Goal: Task Accomplishment & Management: Complete application form

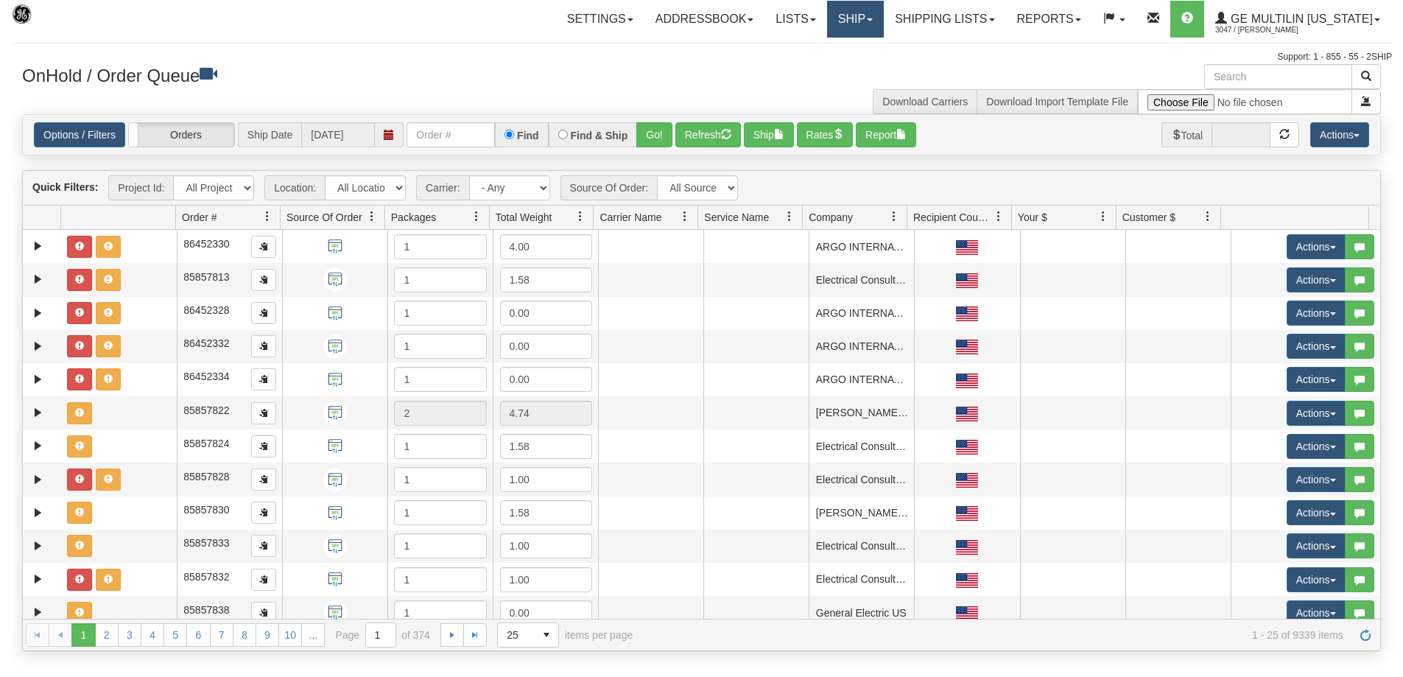
click at [881, 22] on link "Ship" at bounding box center [855, 19] width 57 height 37
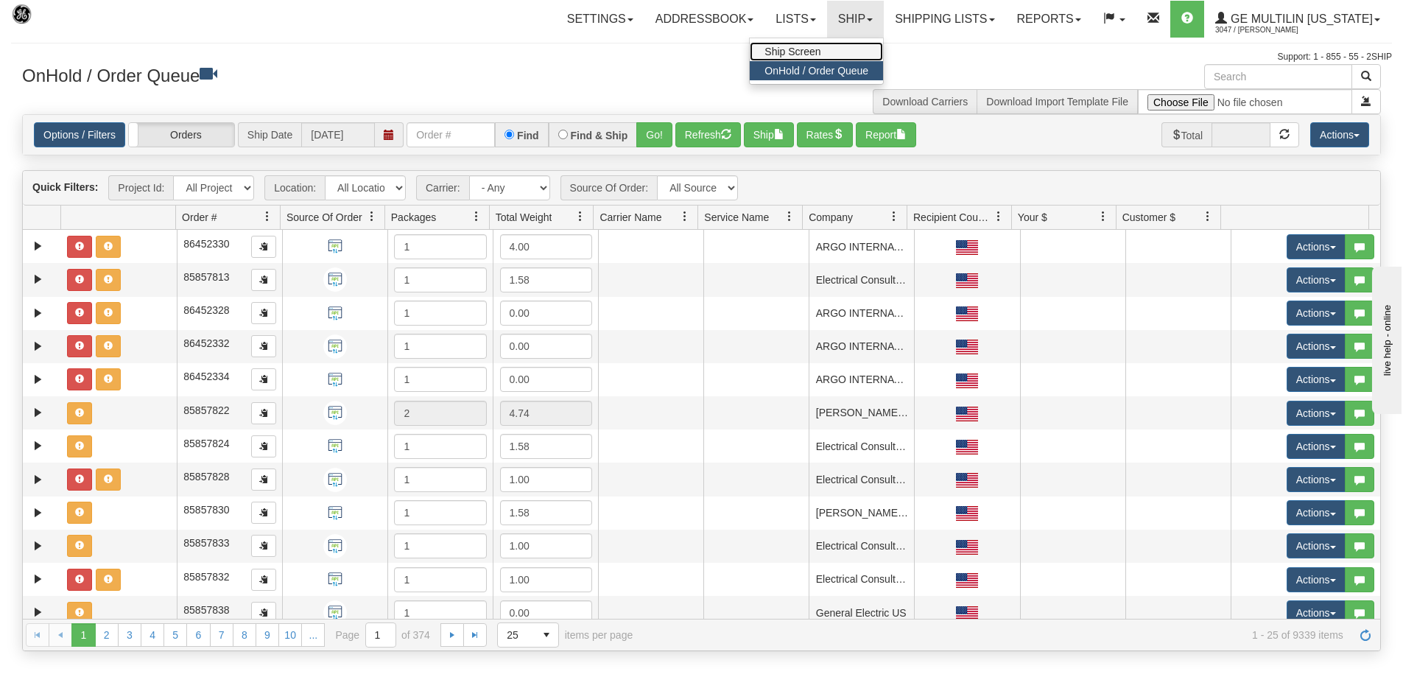
click at [860, 51] on link "Ship Screen" at bounding box center [816, 51] width 133 height 19
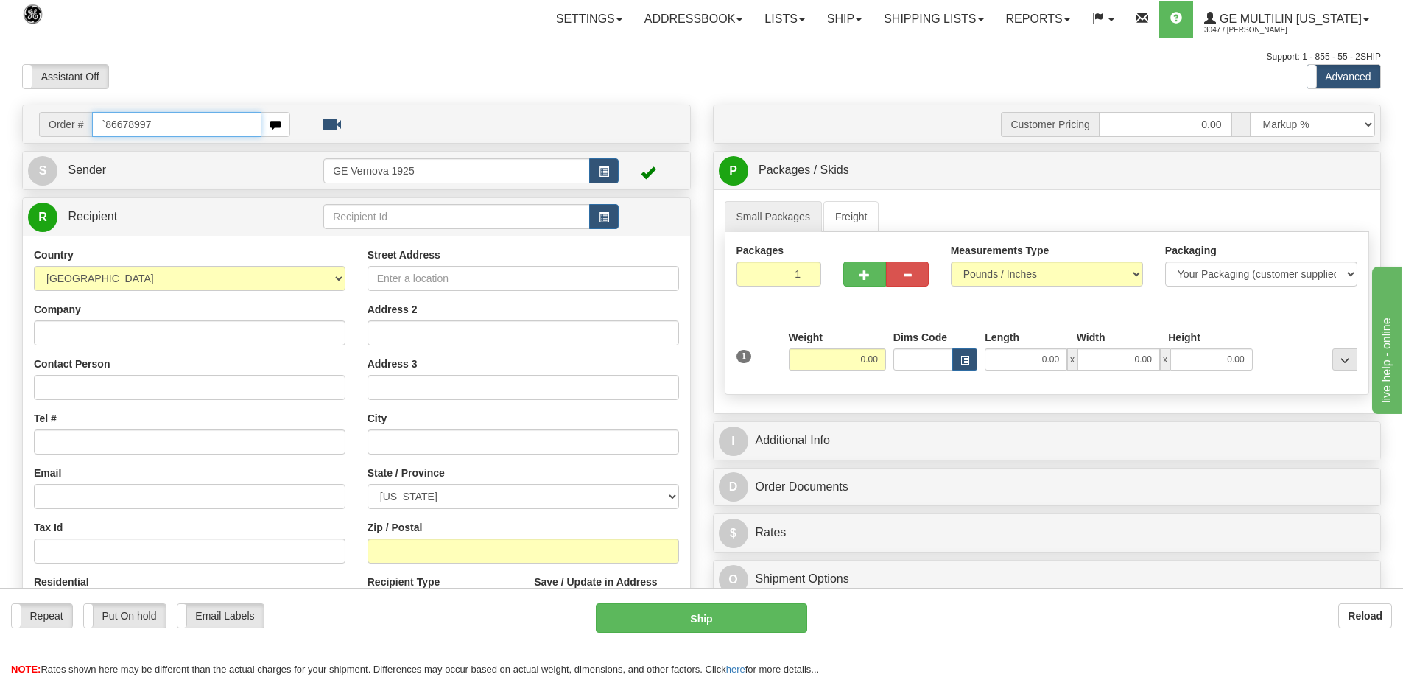
type input "`86678997"
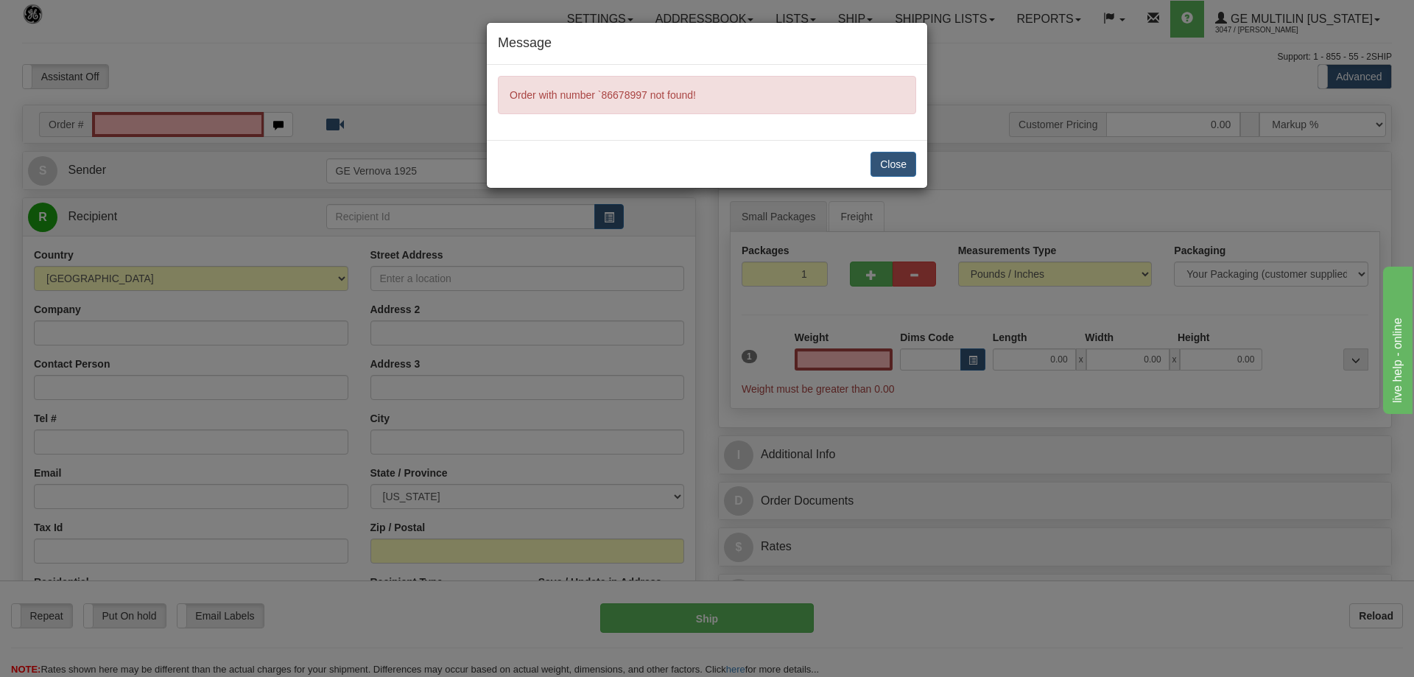
type input "0.00"
click at [881, 162] on button "Close" at bounding box center [893, 164] width 46 height 25
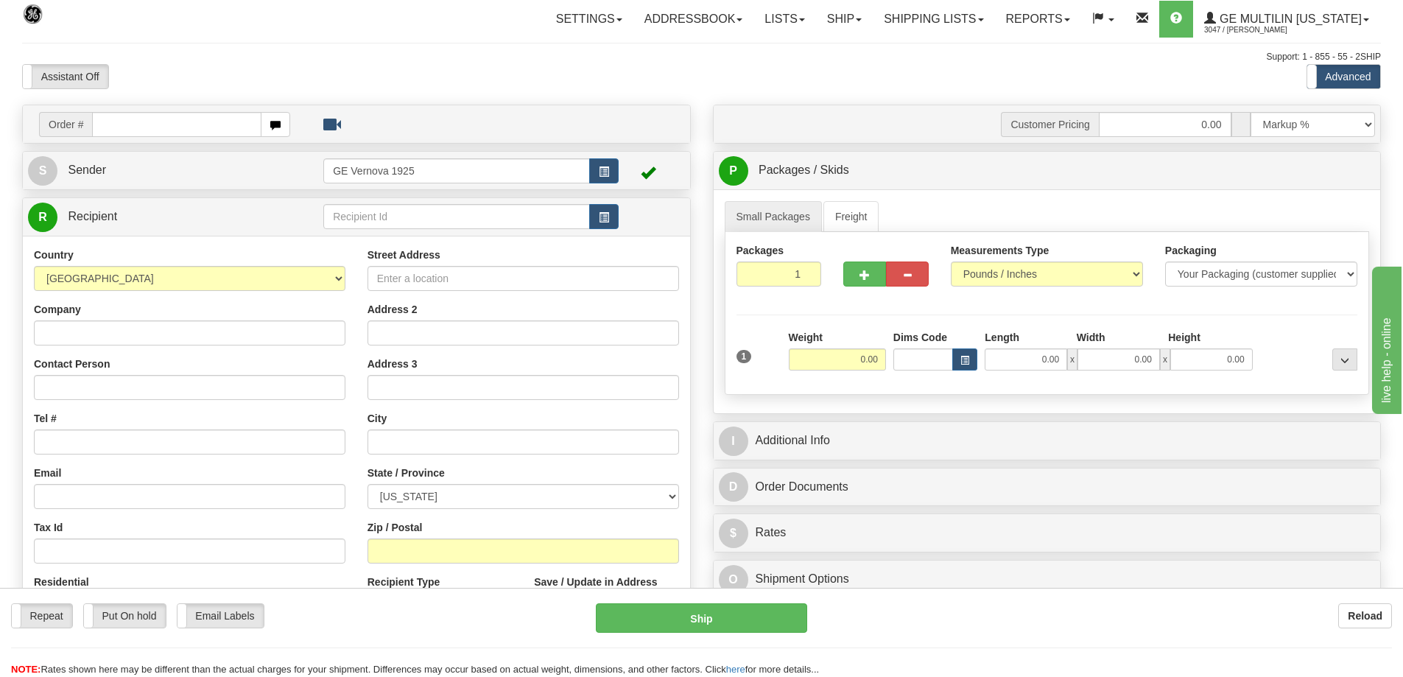
click at [239, 126] on input "text" at bounding box center [176, 124] width 169 height 25
type input "86678997"
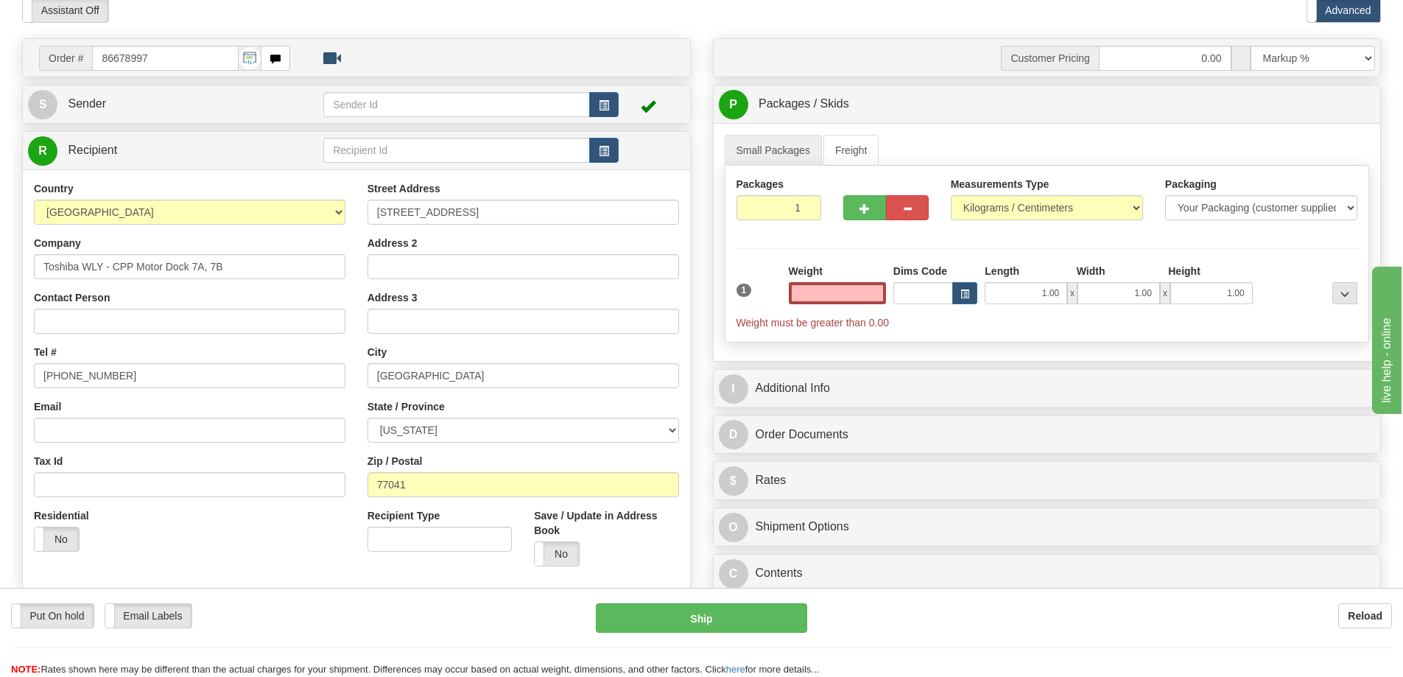
scroll to position [74, 0]
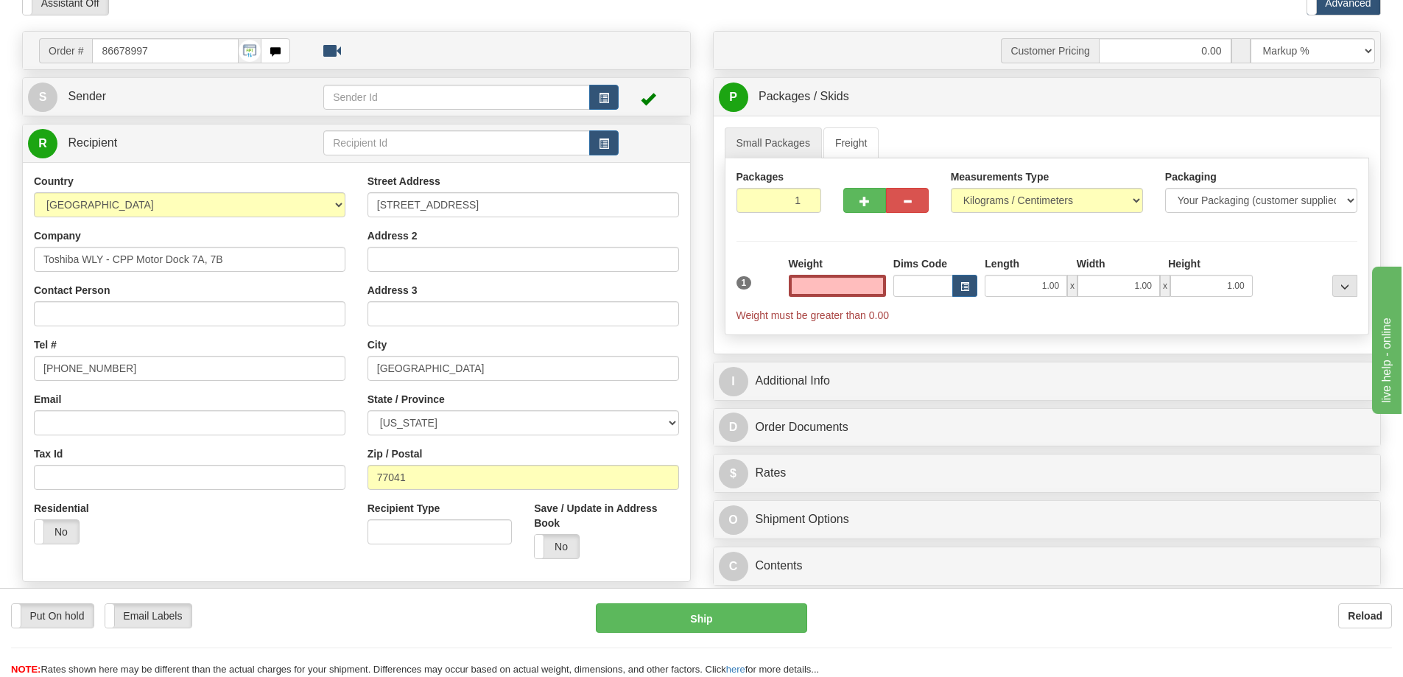
click at [851, 289] on input "text" at bounding box center [837, 286] width 97 height 22
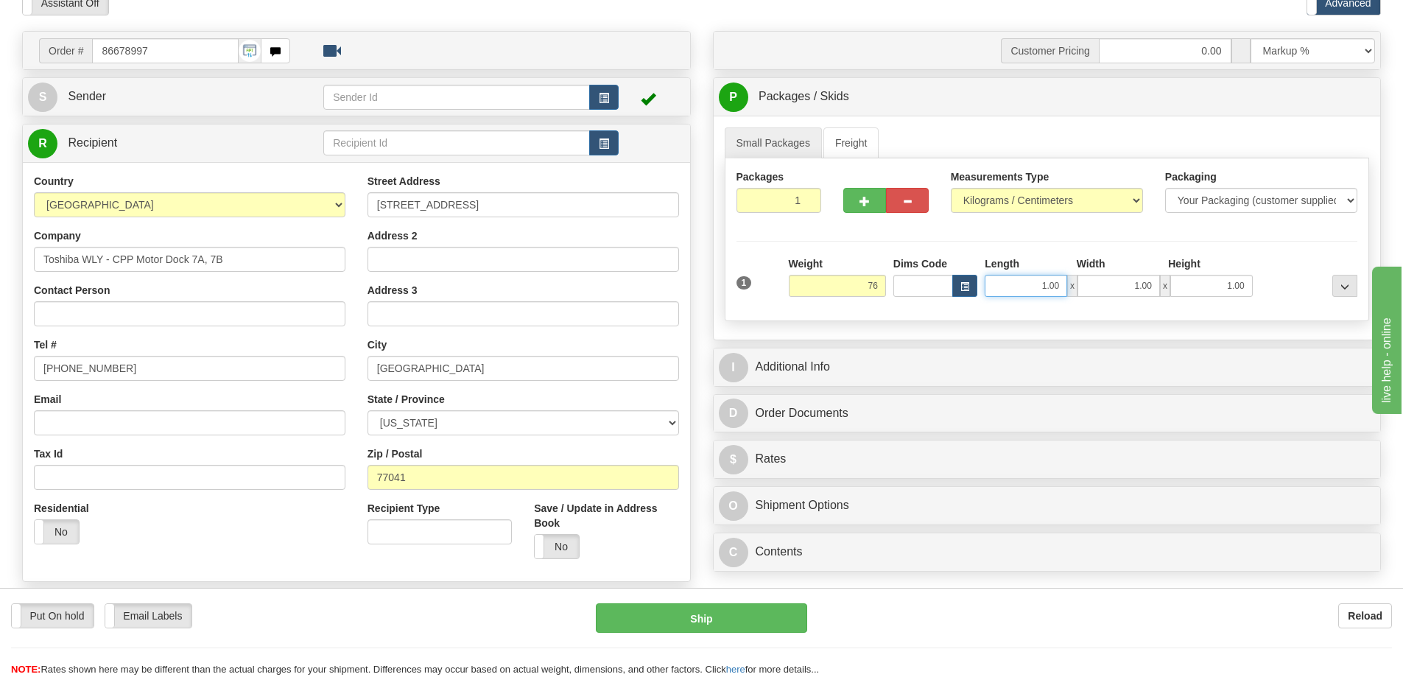
type input "76.00"
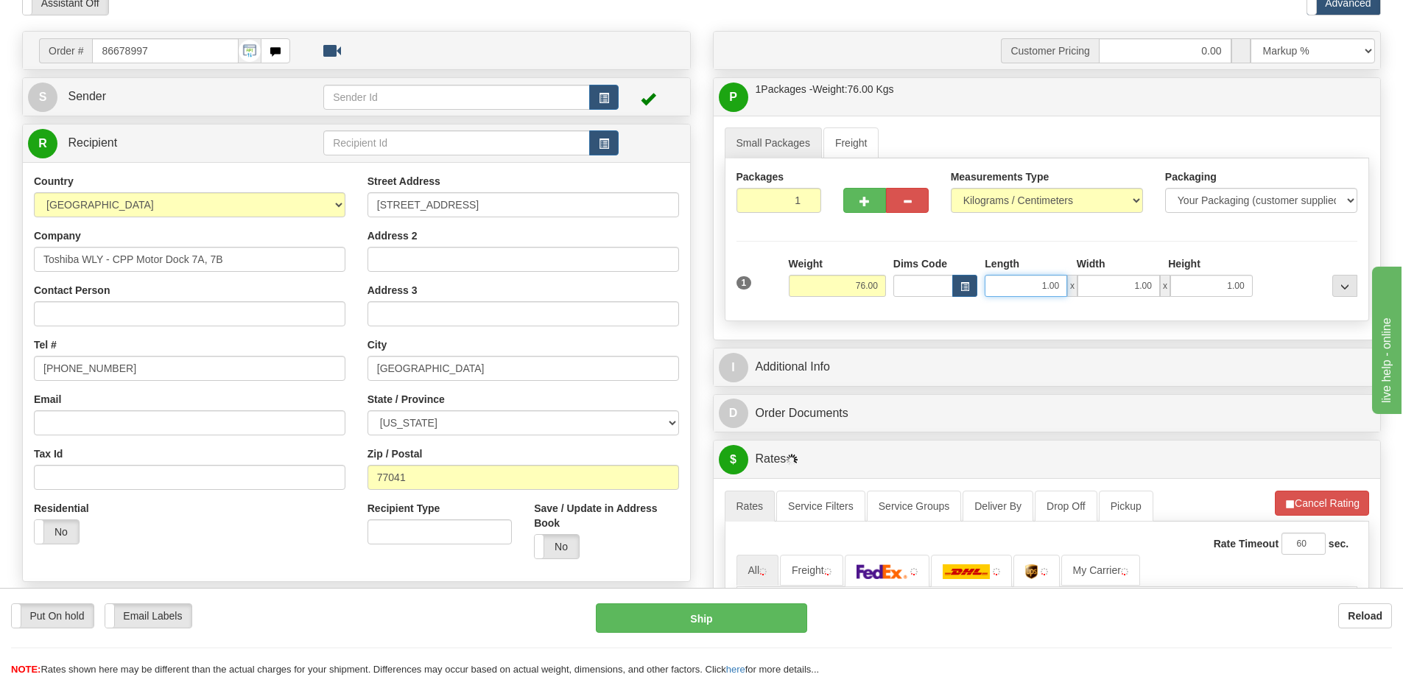
click at [1058, 289] on input "1.00" at bounding box center [1026, 286] width 82 height 22
type input "1"
type input "34.00"
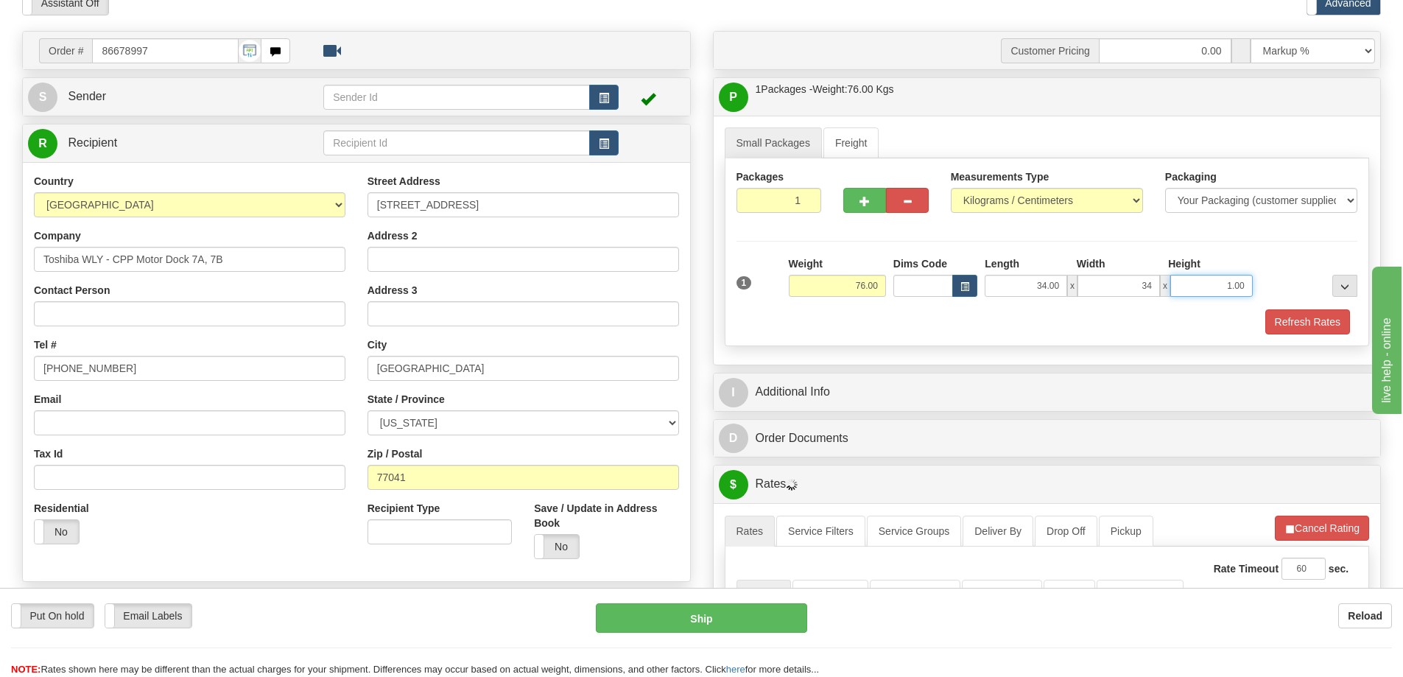
type input "34.00"
type input "23.00"
click at [1138, 203] on select "Pounds / Inches Kilograms / Centimeters" at bounding box center [1047, 200] width 192 height 25
select select "0"
click at [951, 188] on select "Pounds / Inches Kilograms / Centimeters" at bounding box center [1047, 200] width 192 height 25
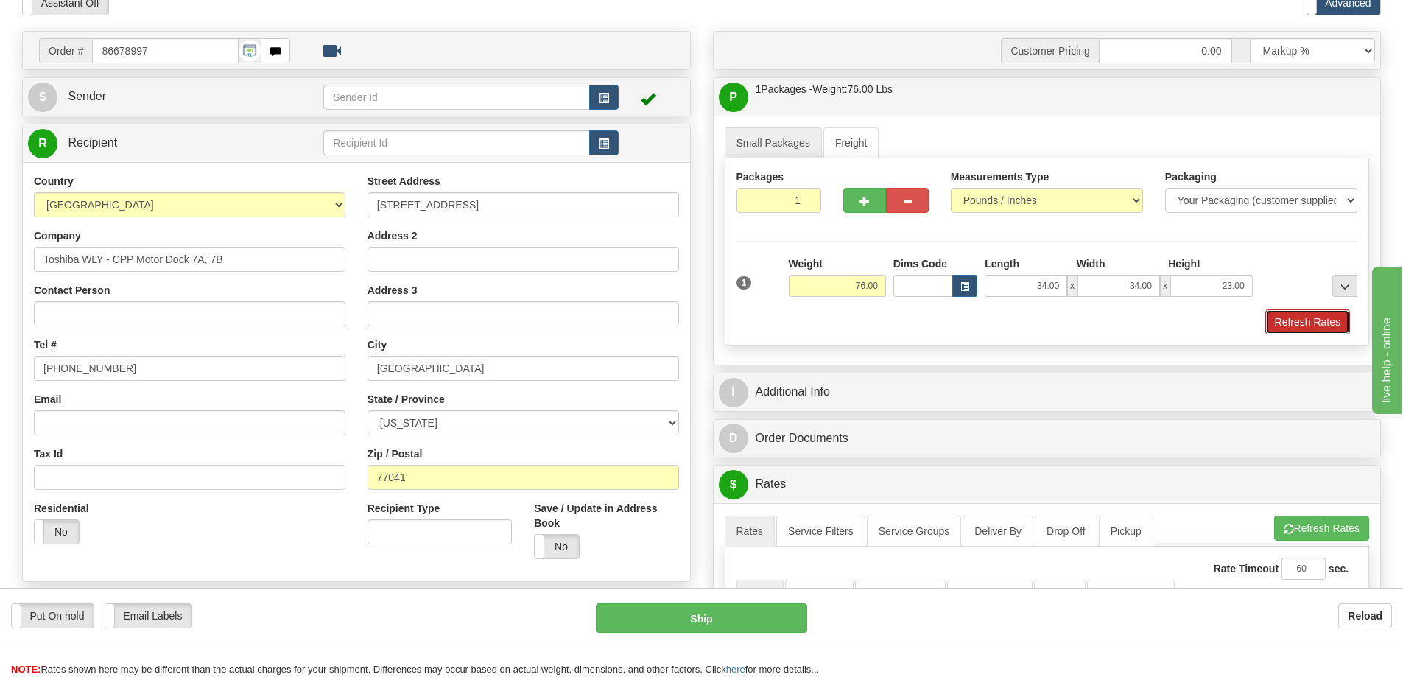
click at [1280, 322] on button "Refresh Rates" at bounding box center [1307, 321] width 85 height 25
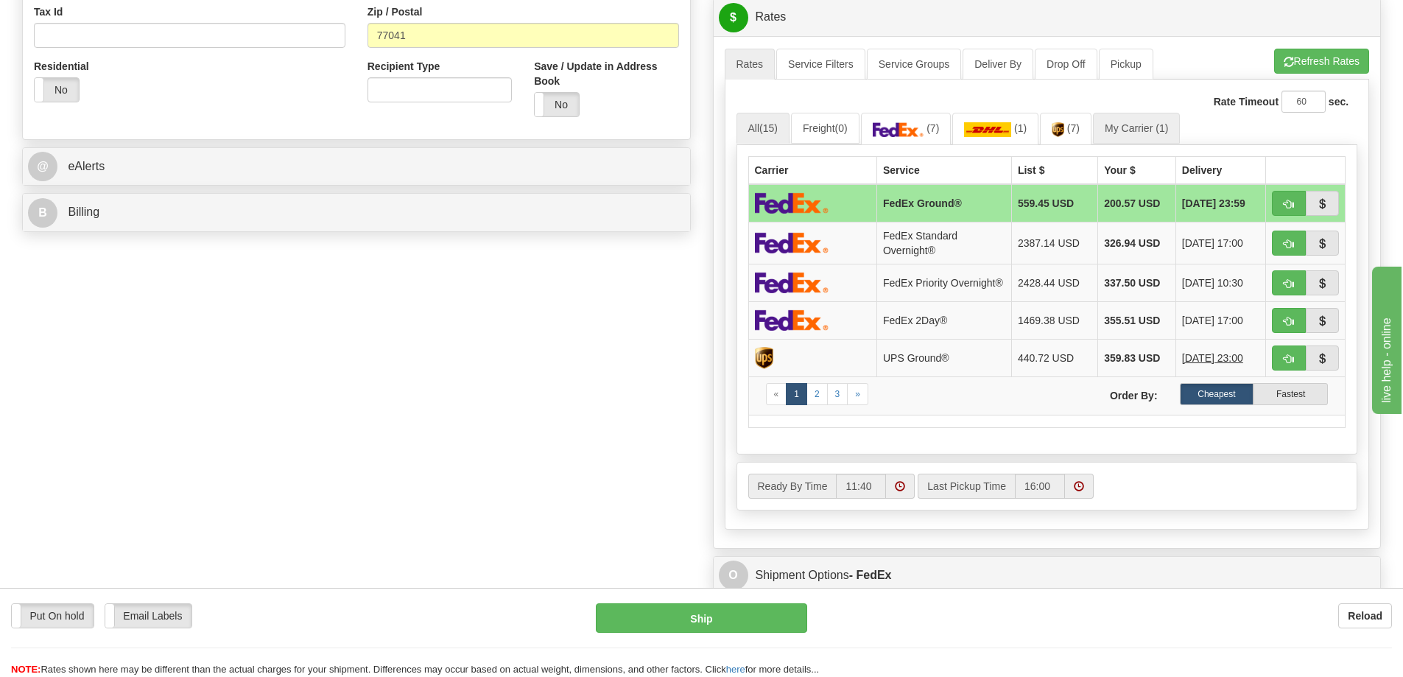
scroll to position [442, 0]
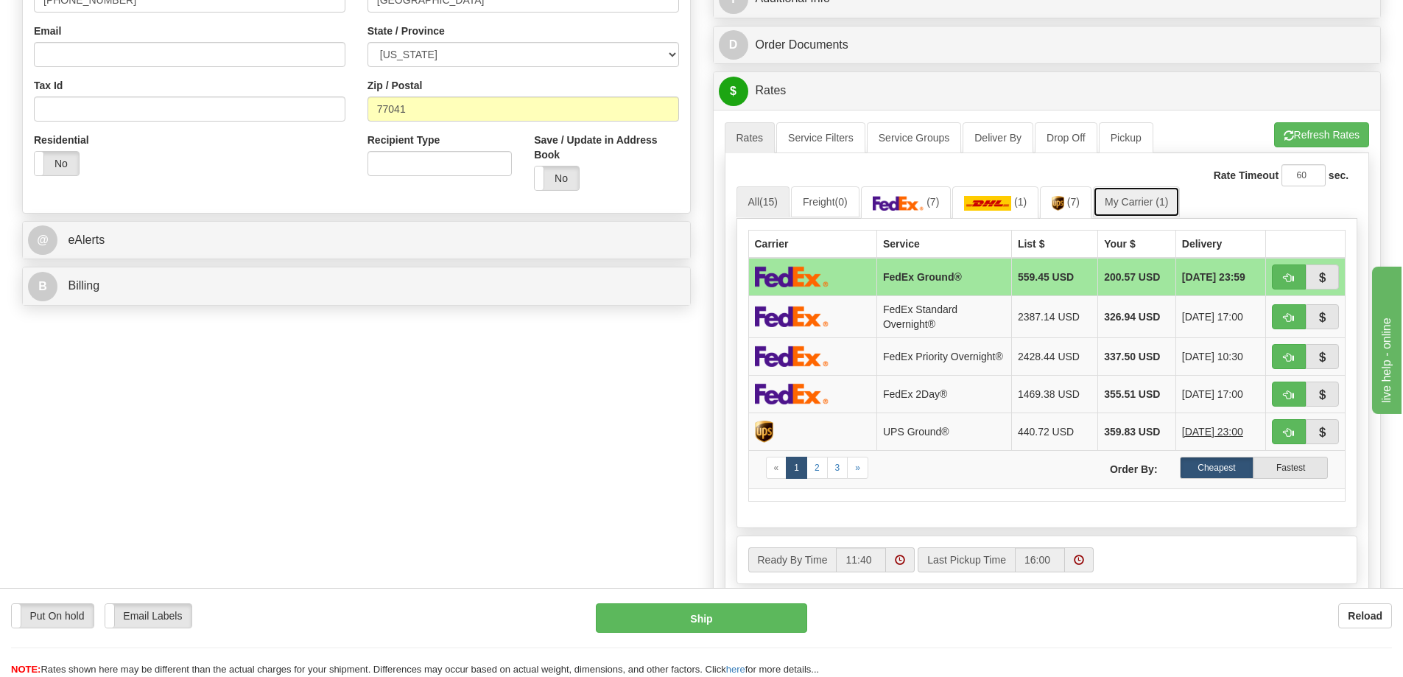
click at [1153, 203] on link "My Carrier (1)" at bounding box center [1136, 201] width 87 height 31
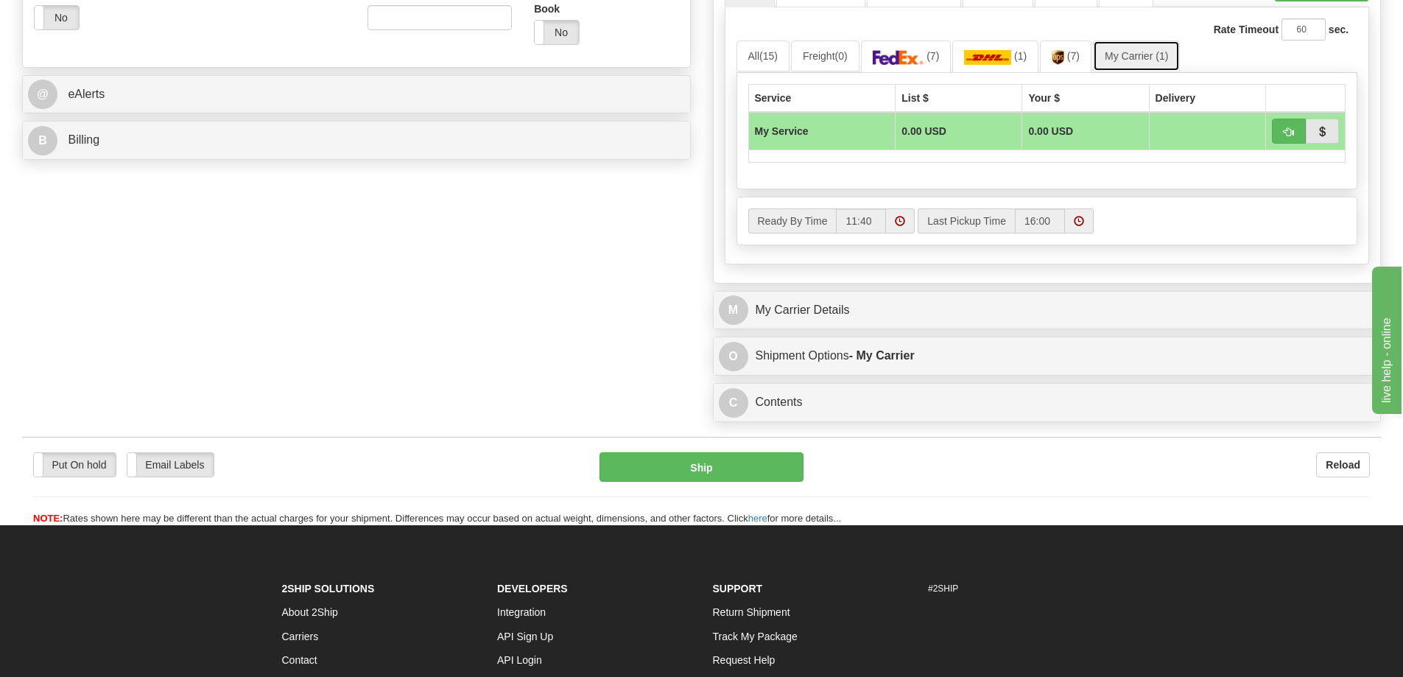
scroll to position [589, 0]
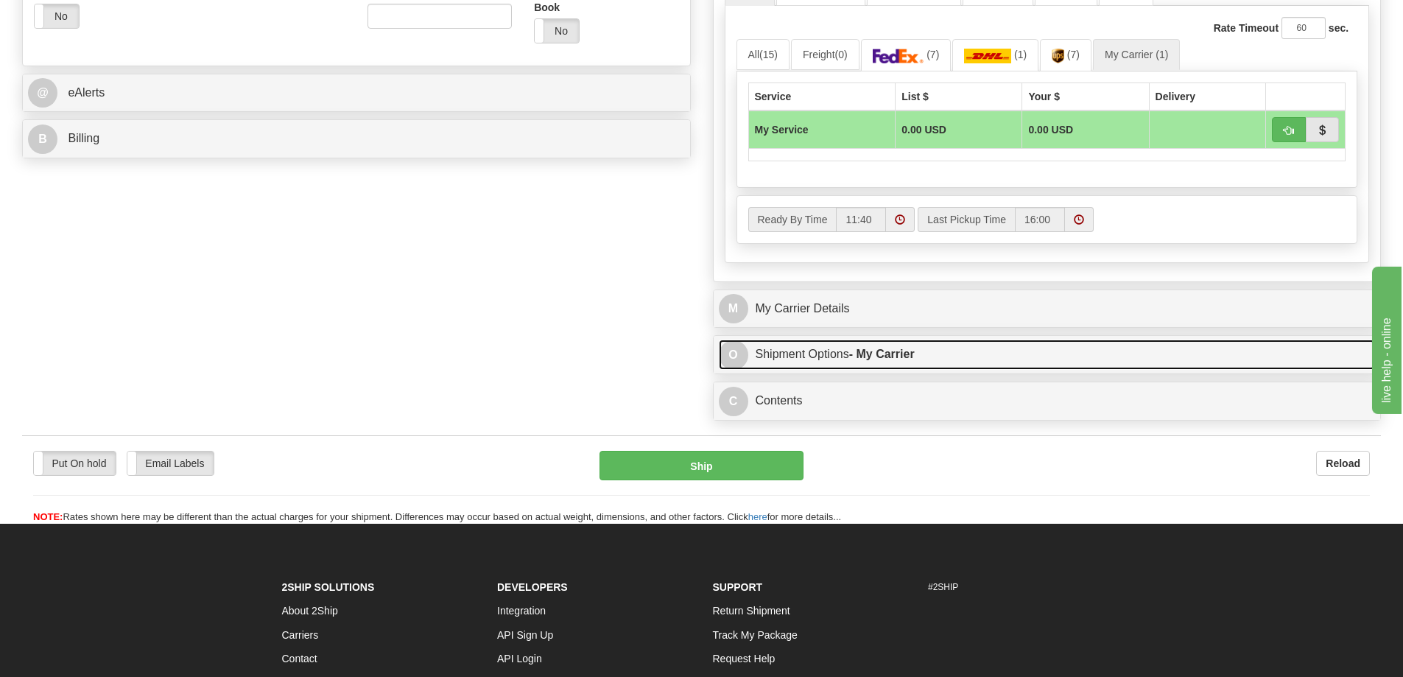
click at [894, 351] on strong "- My Carrier" at bounding box center [882, 354] width 66 height 13
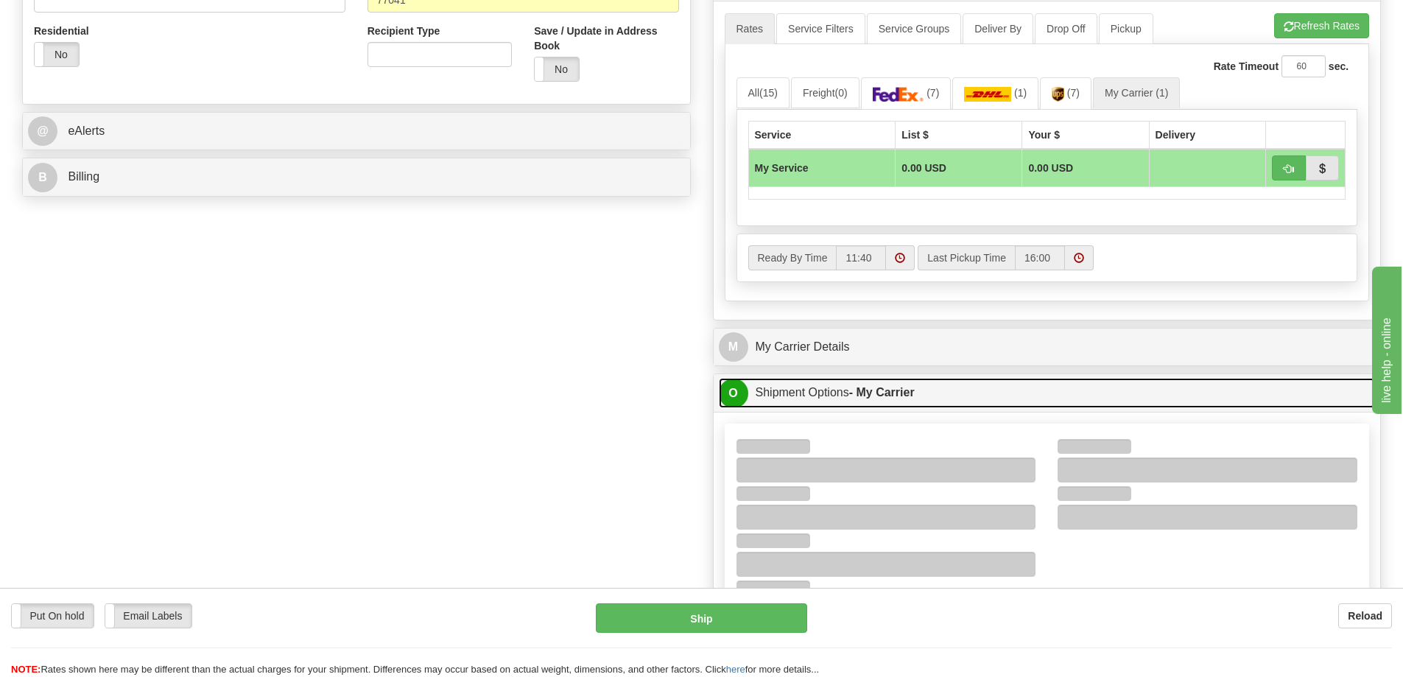
scroll to position [516, 0]
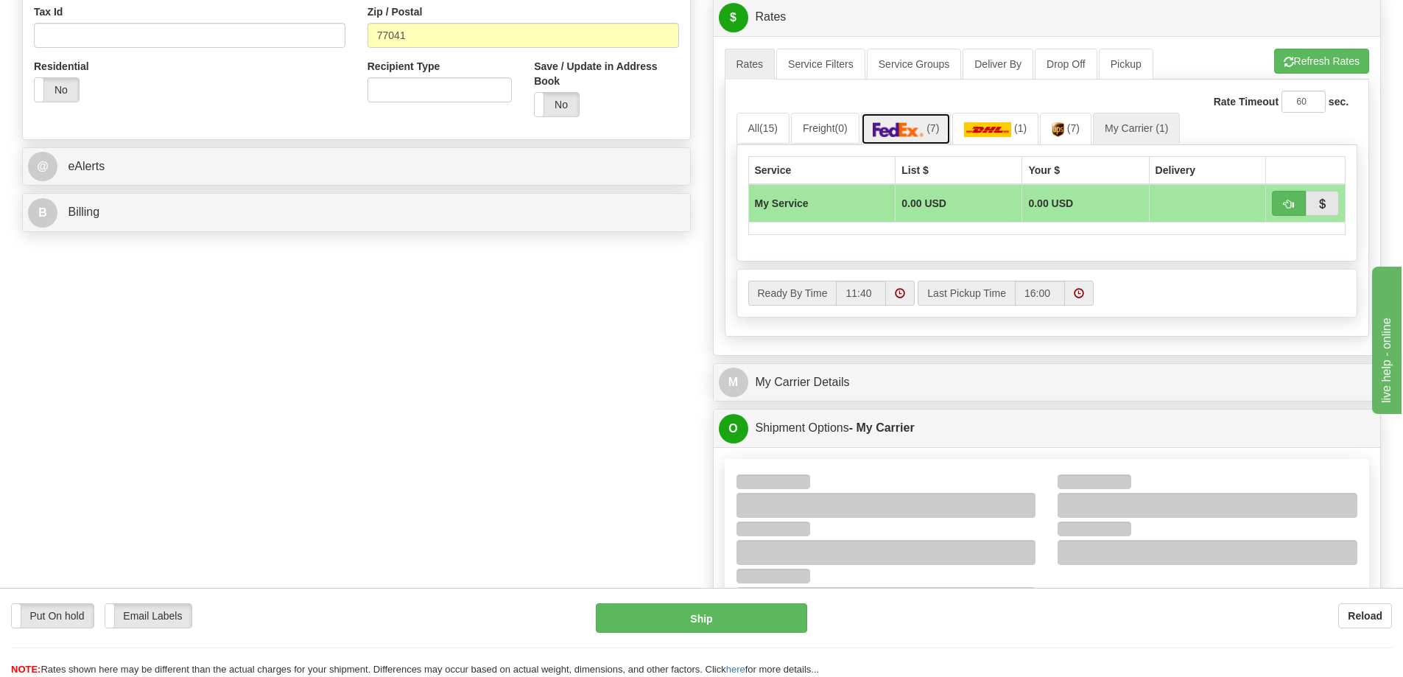
click at [935, 136] on link "(7)" at bounding box center [906, 129] width 91 height 32
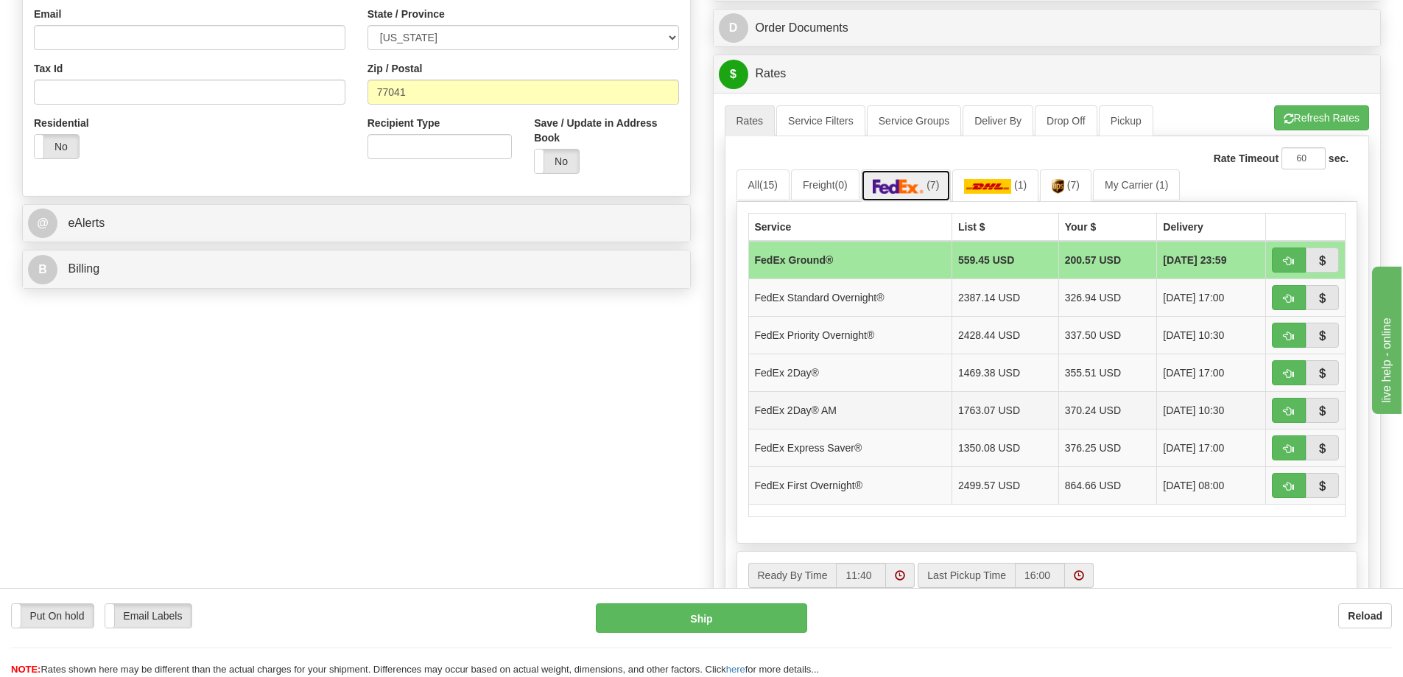
scroll to position [442, 0]
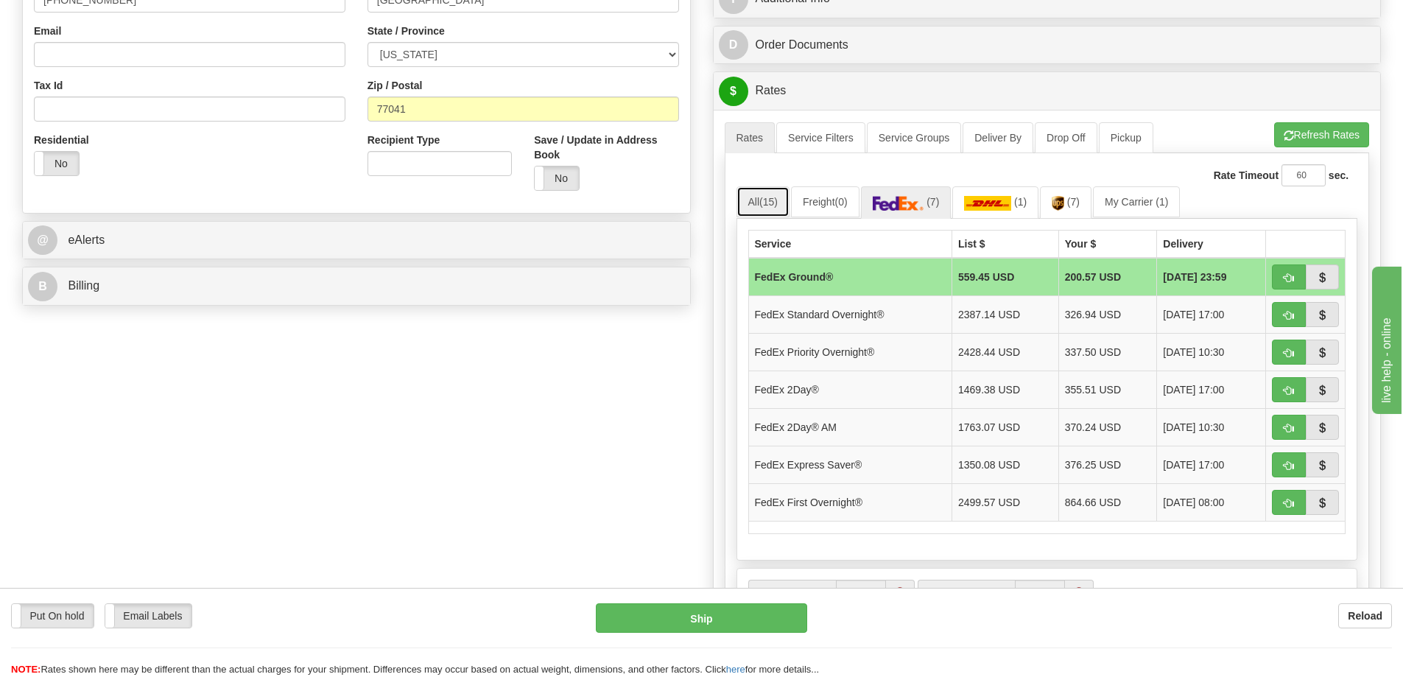
click at [776, 200] on span "(15)" at bounding box center [768, 202] width 18 height 12
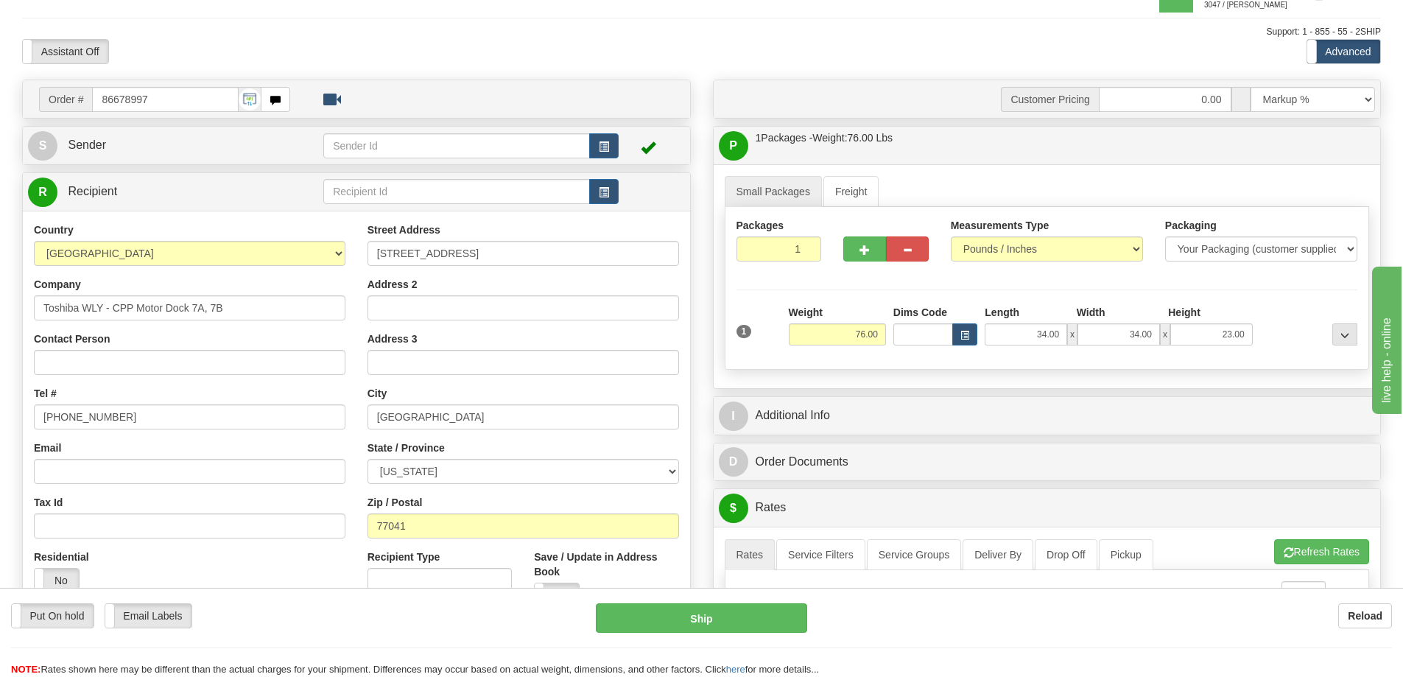
scroll to position [0, 0]
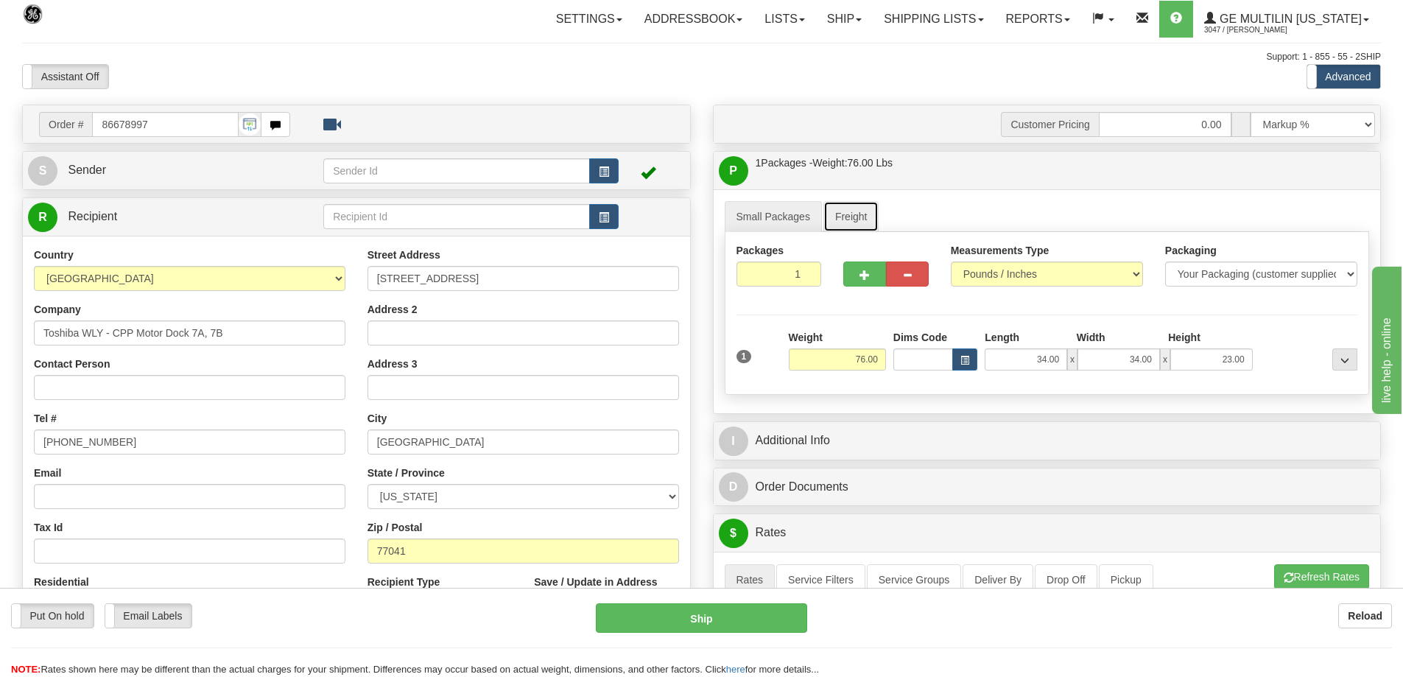
click at [857, 222] on link "Freight" at bounding box center [851, 216] width 56 height 31
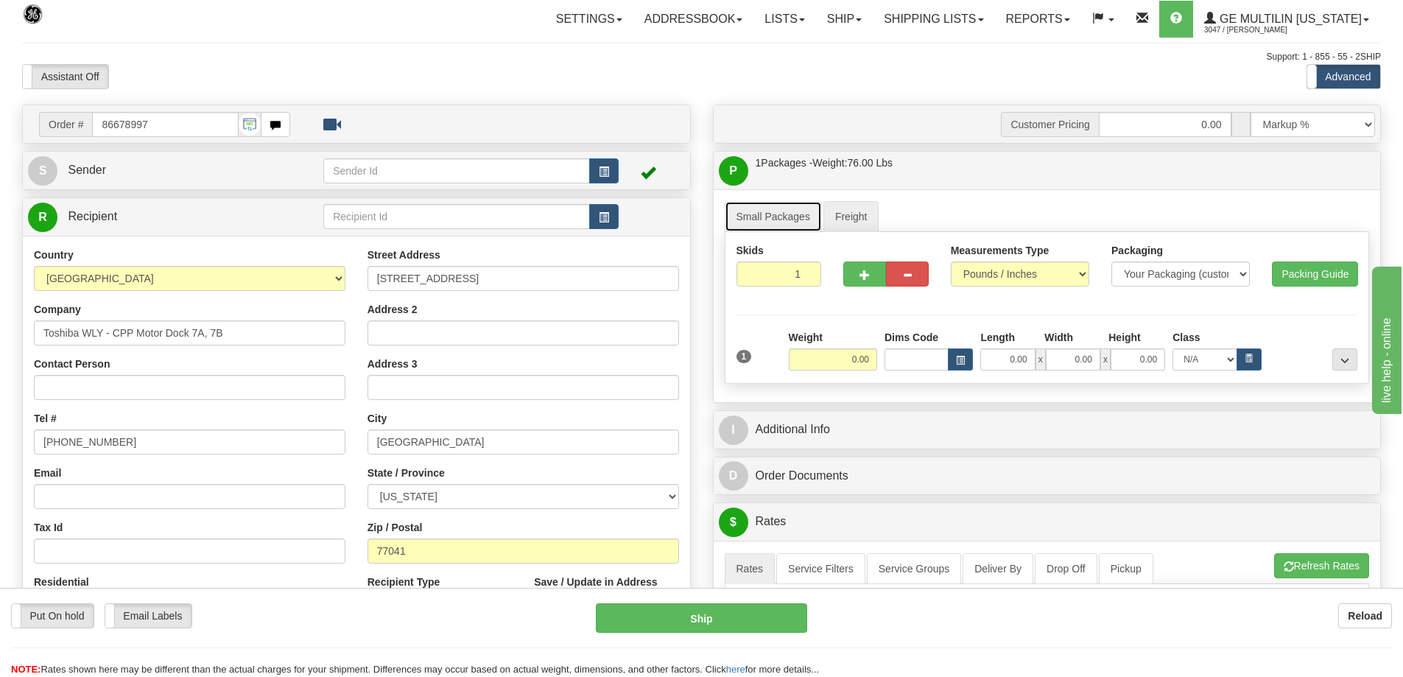
click at [805, 217] on link "Small Packages" at bounding box center [773, 216] width 97 height 31
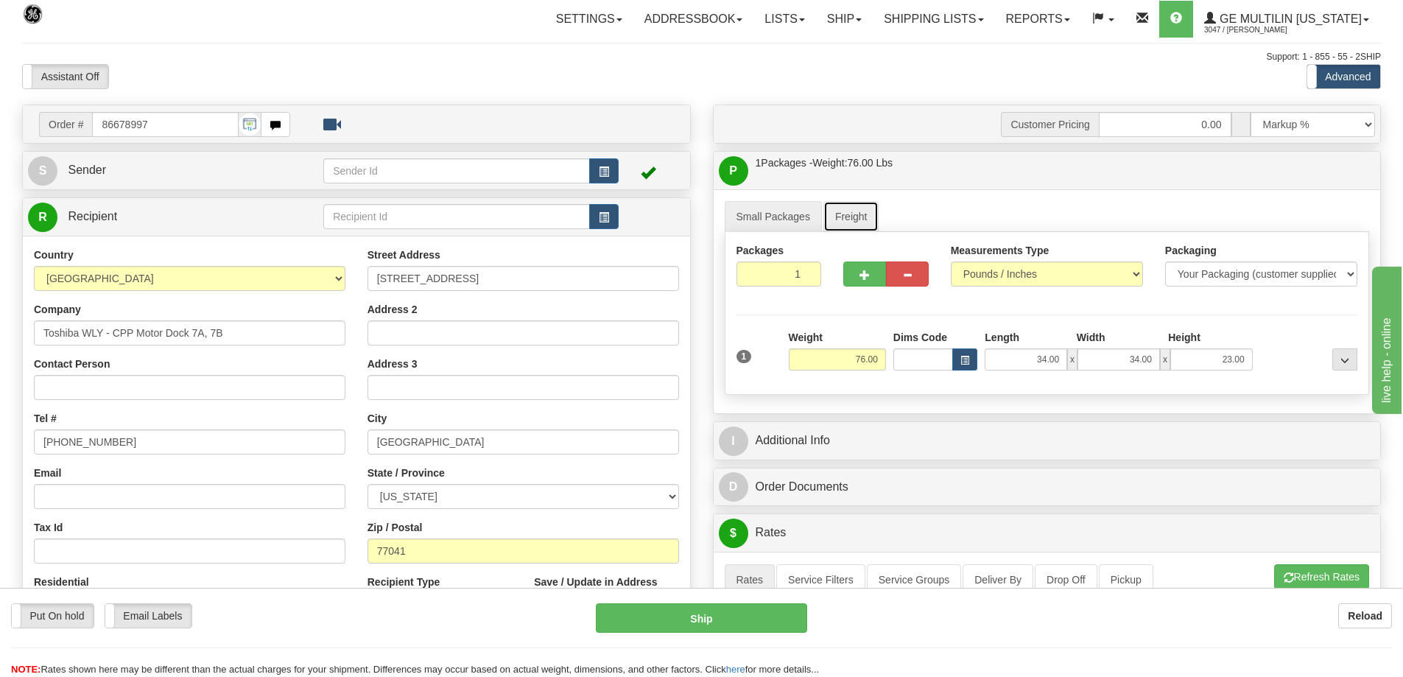
click at [845, 219] on link "Freight" at bounding box center [851, 216] width 56 height 31
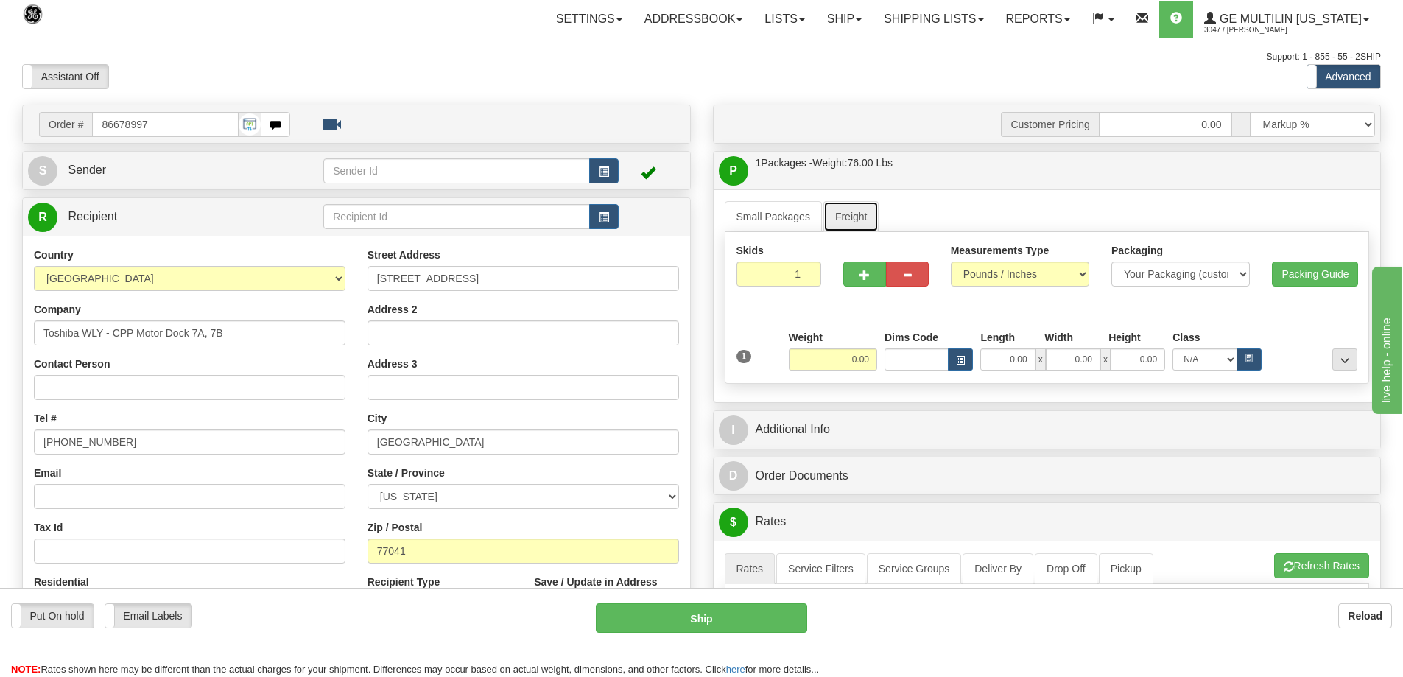
click at [847, 216] on link "Freight" at bounding box center [851, 216] width 56 height 31
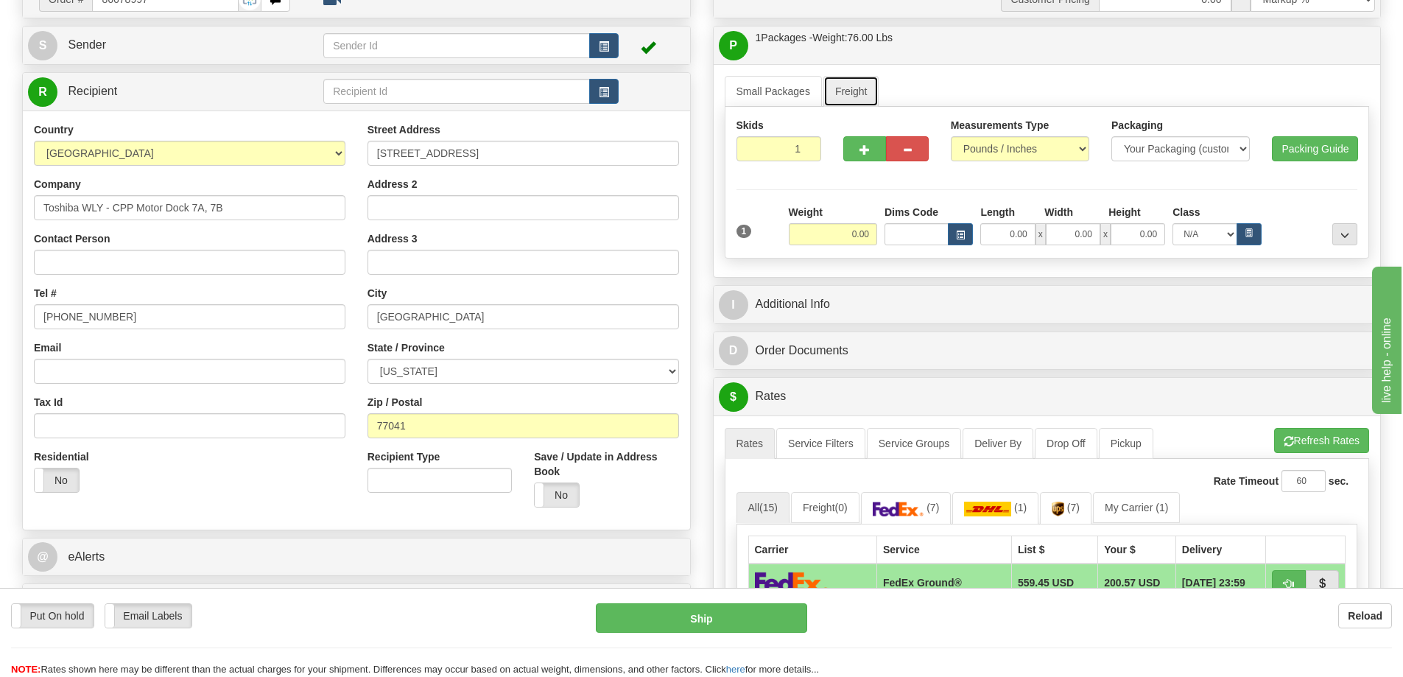
scroll to position [147, 0]
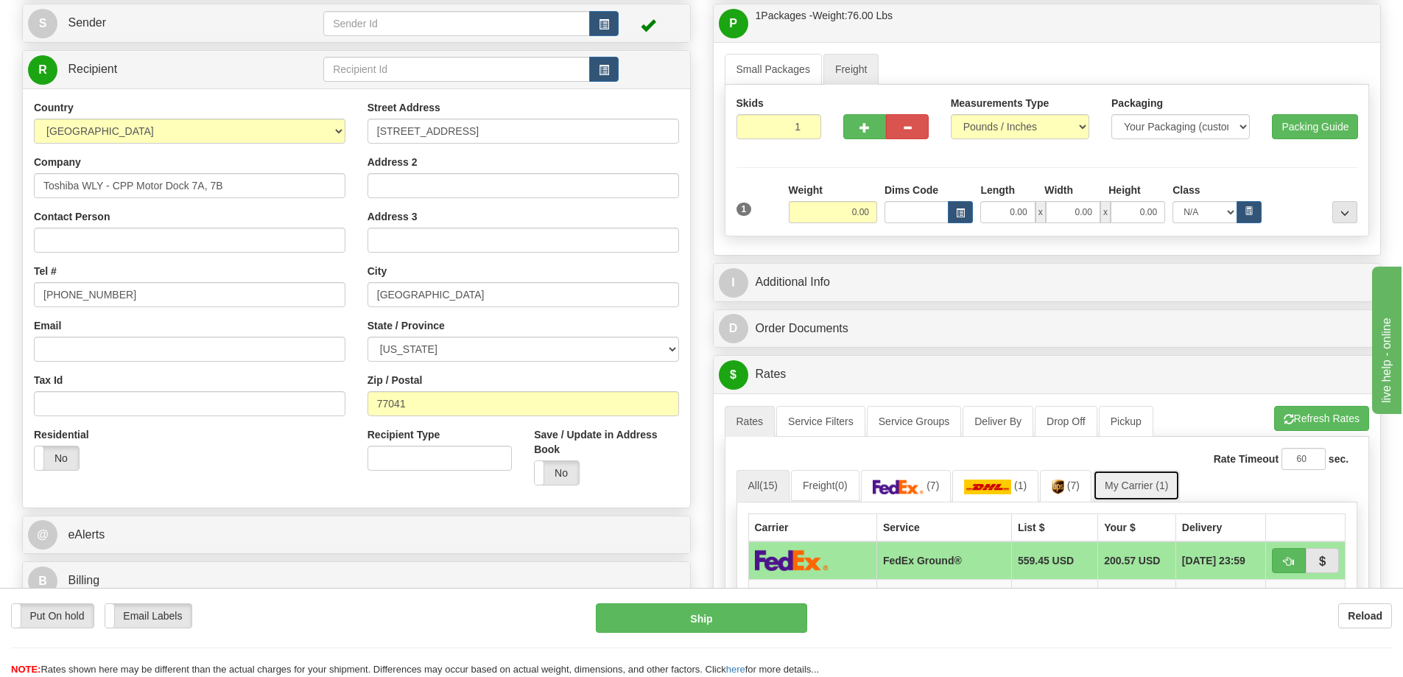
click at [1150, 492] on link "My Carrier (1)" at bounding box center [1136, 485] width 87 height 31
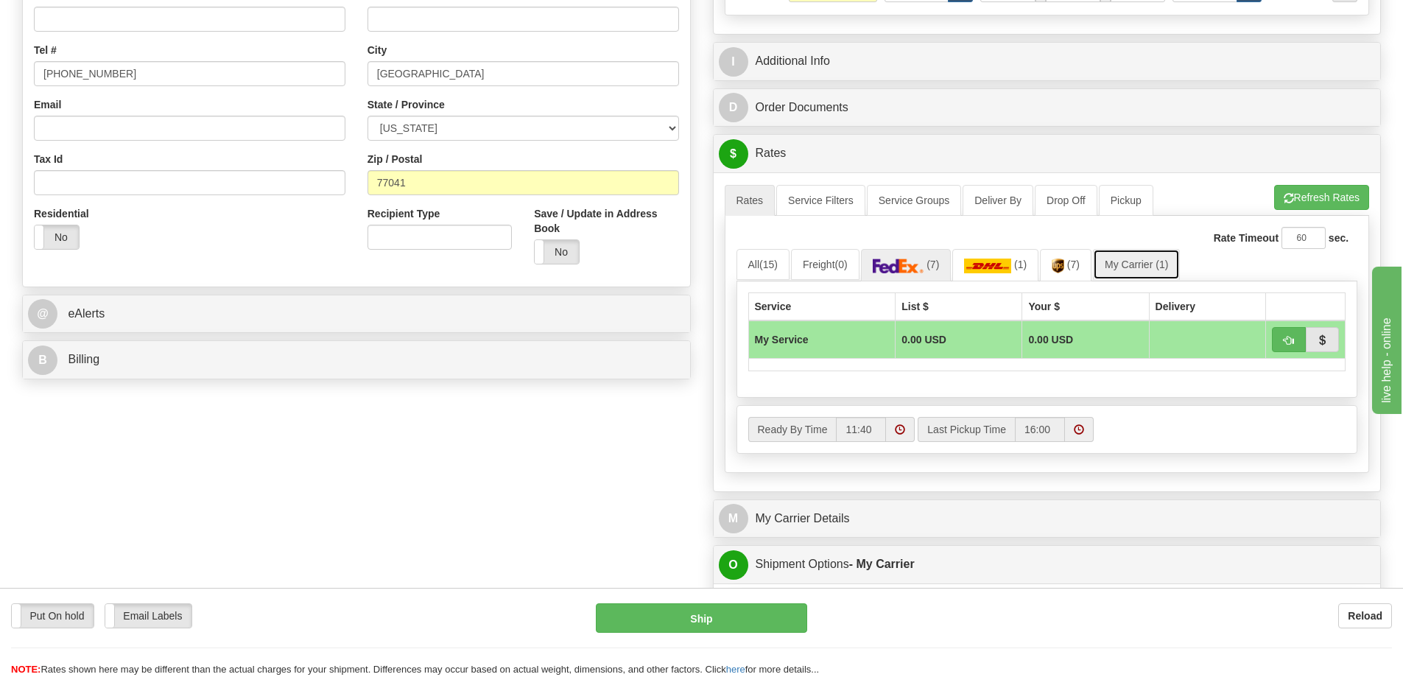
scroll to position [0, 0]
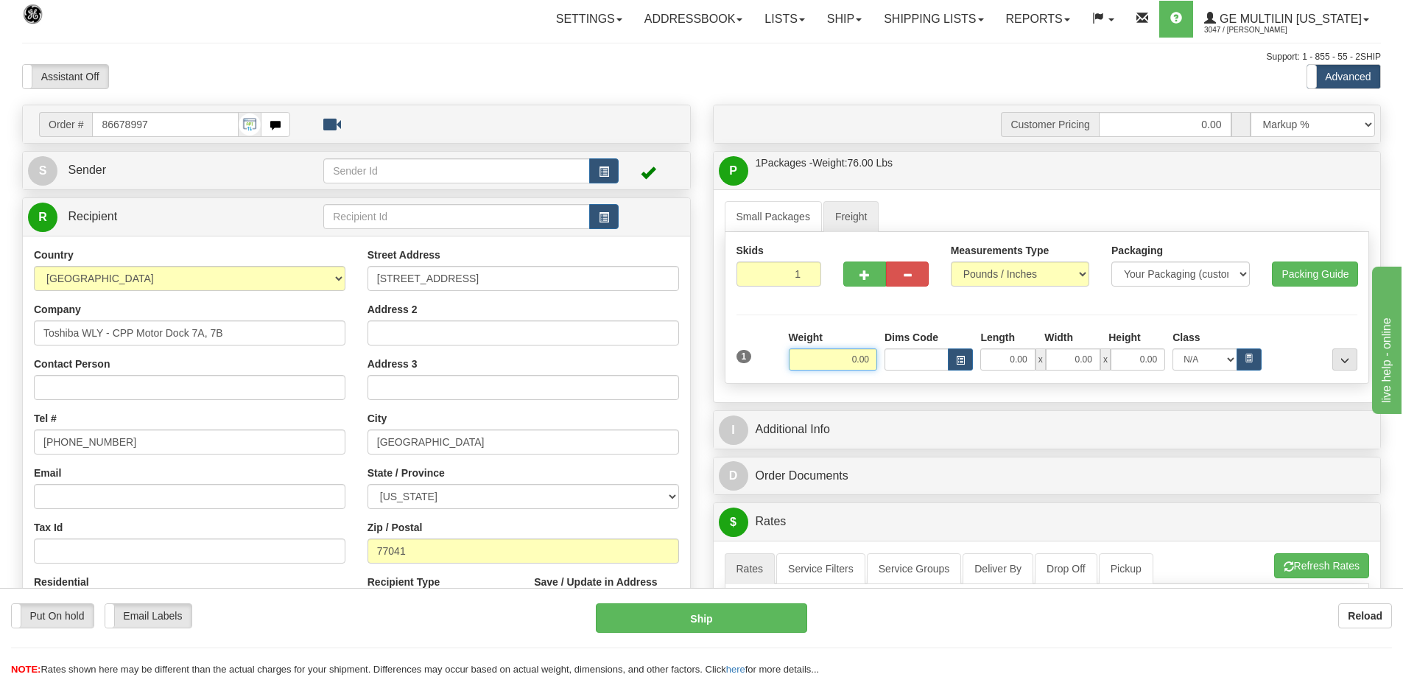
click at [872, 364] on input "0.00" at bounding box center [833, 359] width 88 height 22
type input "76.00"
click at [1029, 362] on input "0.00" at bounding box center [1007, 359] width 54 height 22
type input "34.00"
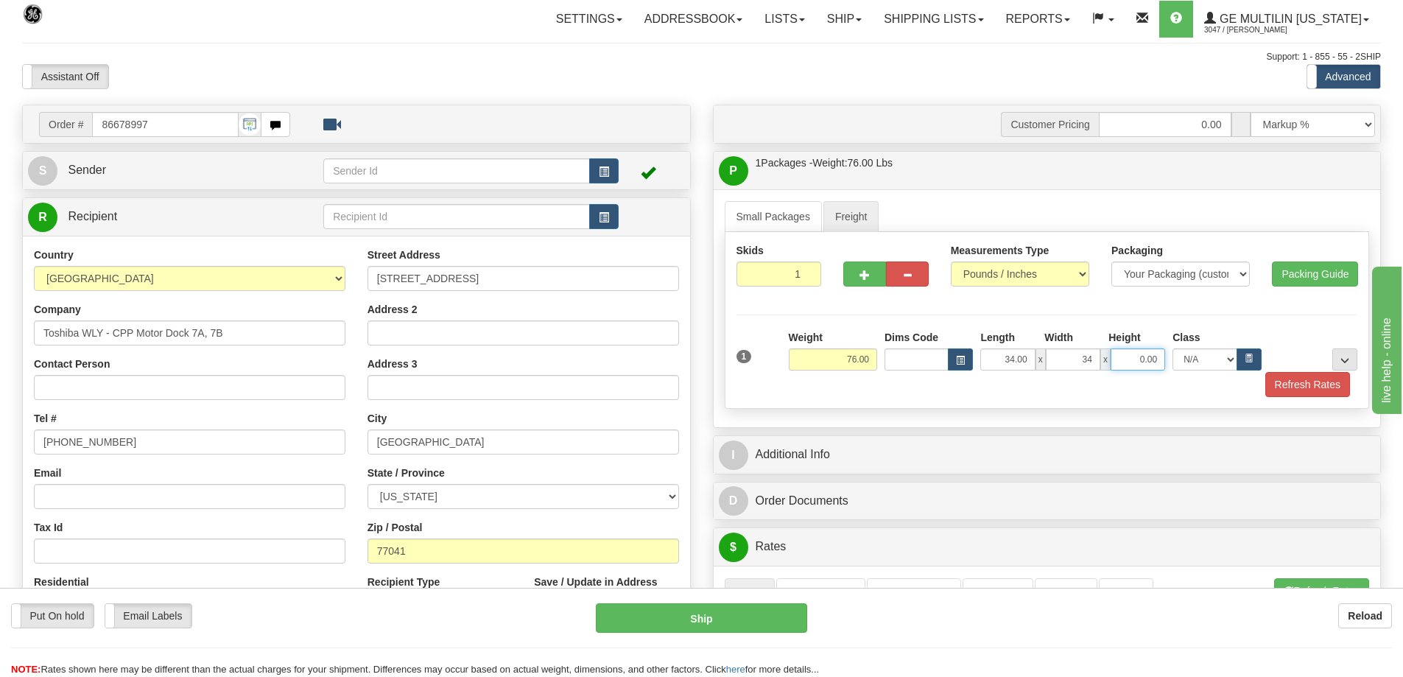
type input "34.00"
type input "23.00"
click at [1320, 391] on button "Refresh Rates" at bounding box center [1307, 384] width 85 height 25
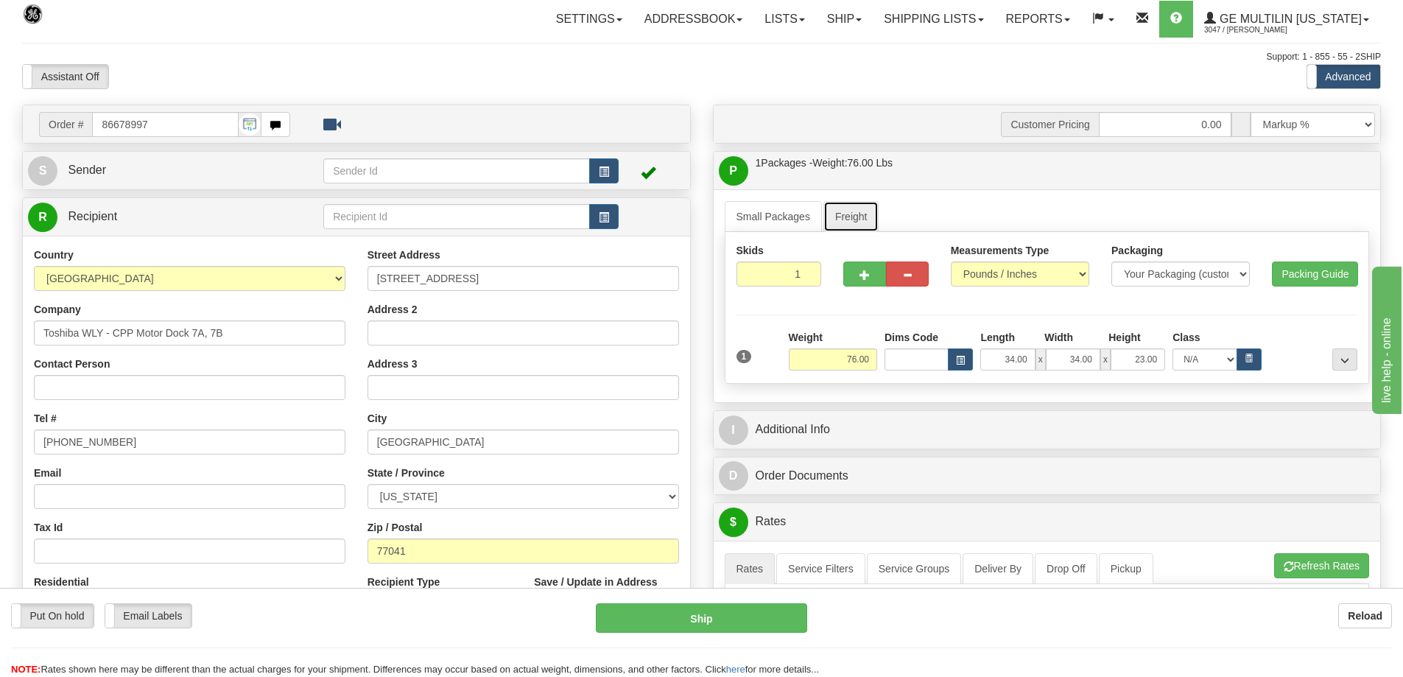
click at [845, 218] on link "Freight" at bounding box center [851, 216] width 56 height 31
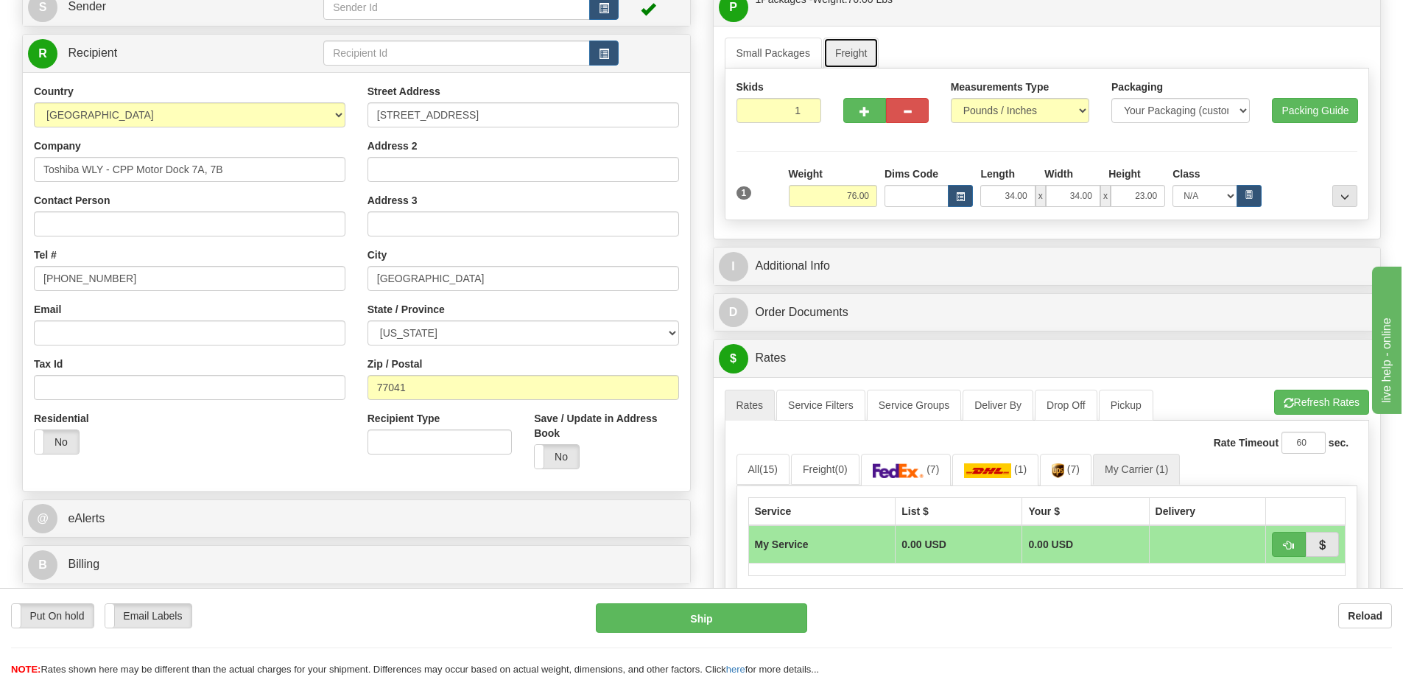
scroll to position [74, 0]
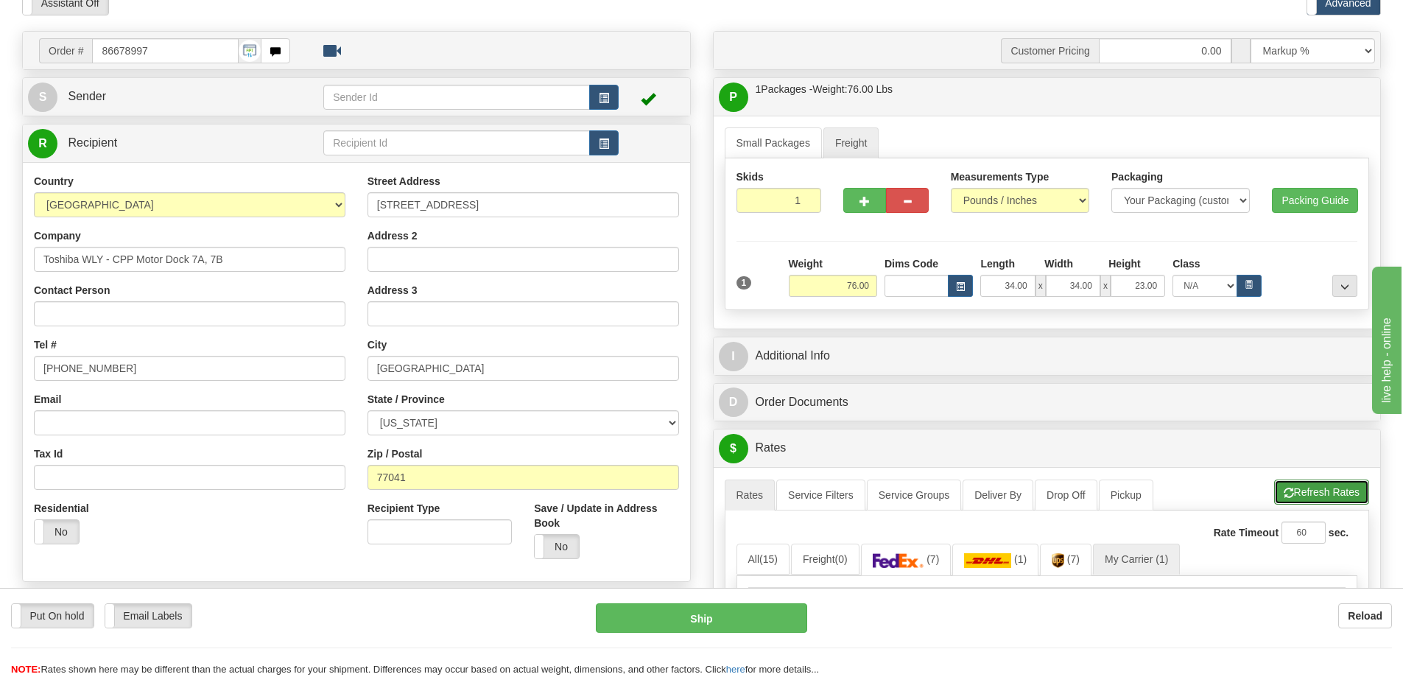
click at [1326, 491] on button "Refresh Rates" at bounding box center [1321, 491] width 95 height 25
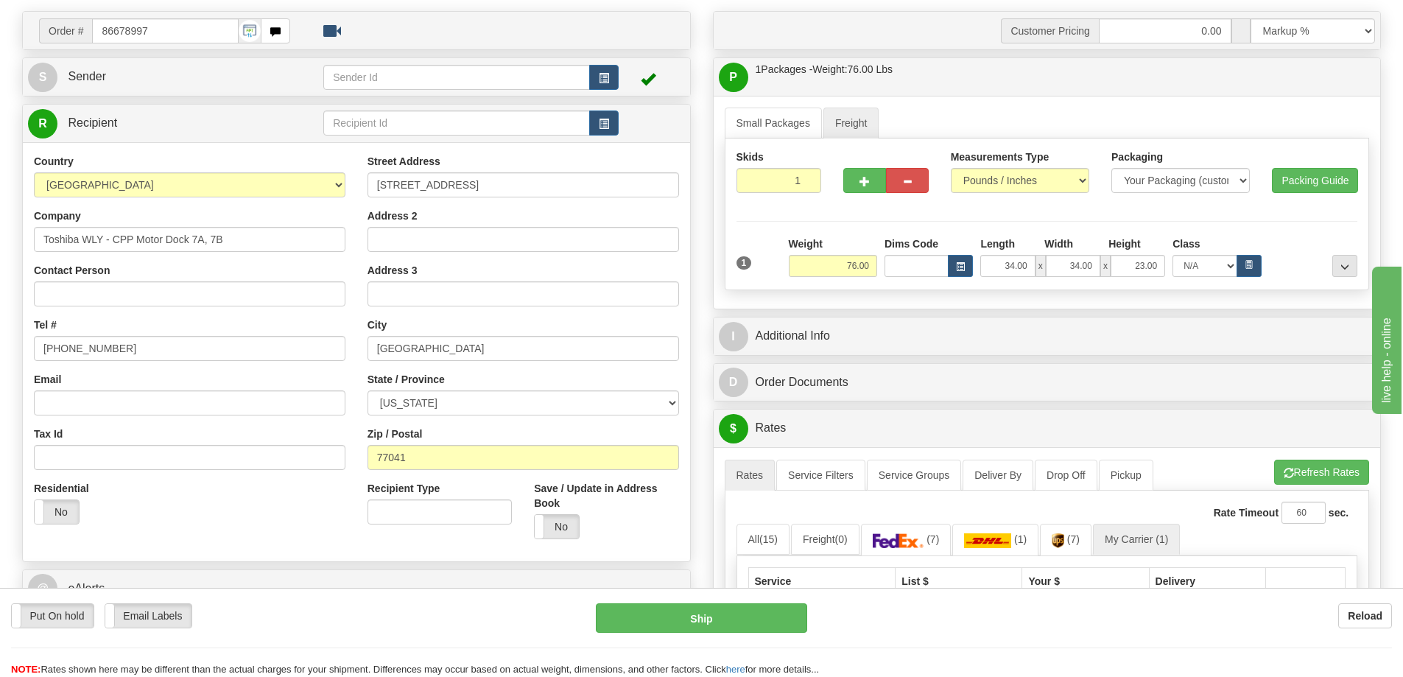
scroll to position [221, 0]
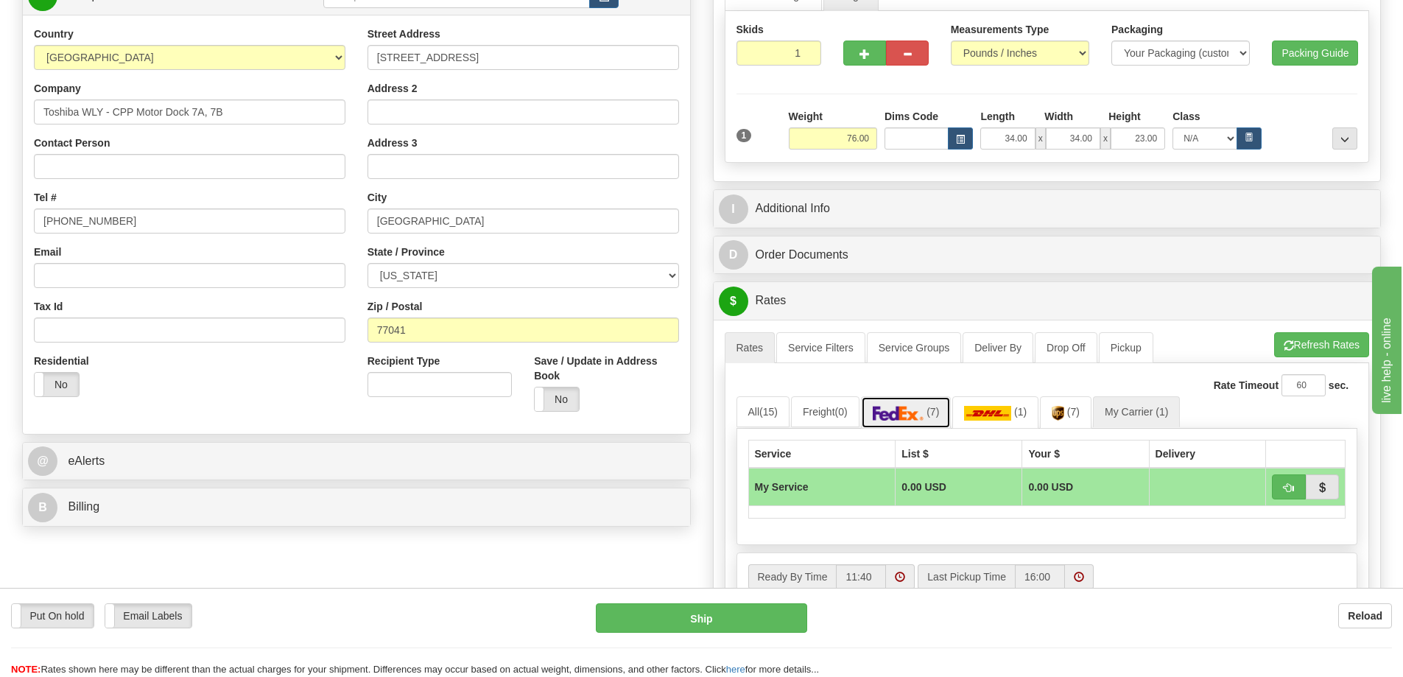
click at [893, 404] on link "(7)" at bounding box center [906, 412] width 91 height 32
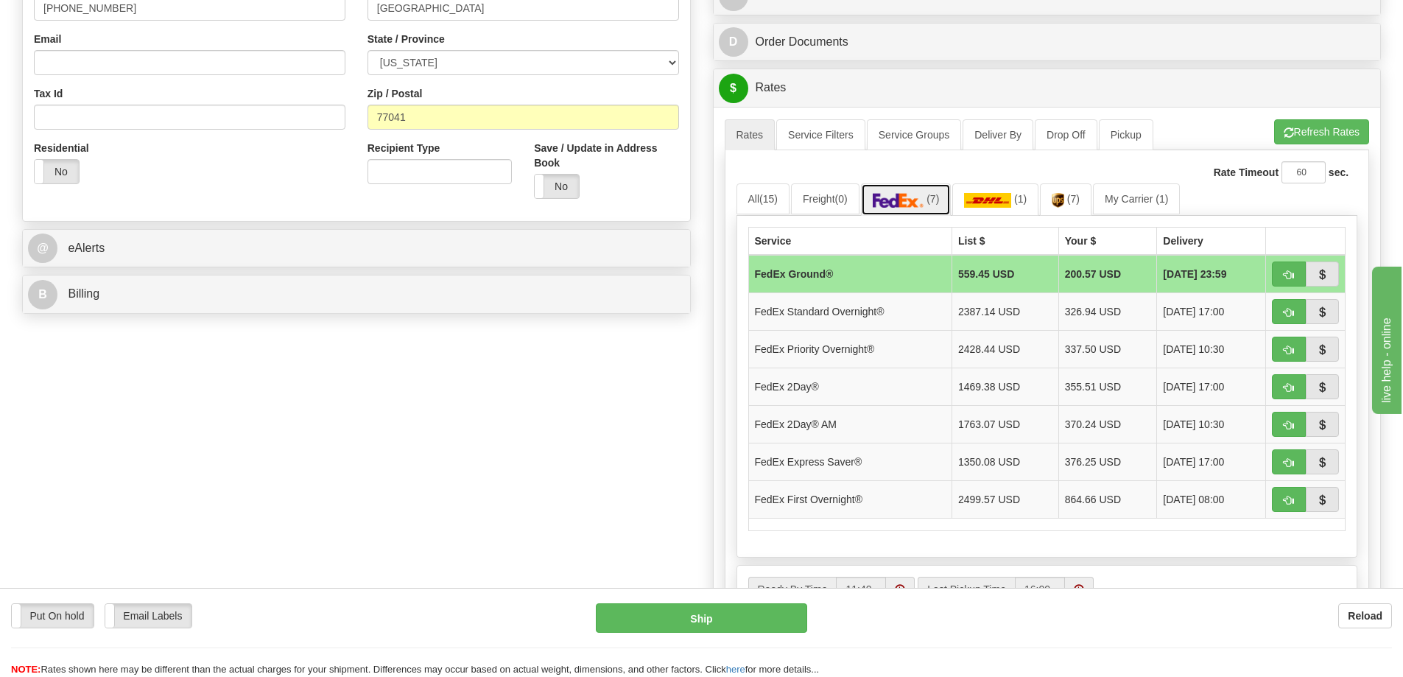
scroll to position [442, 0]
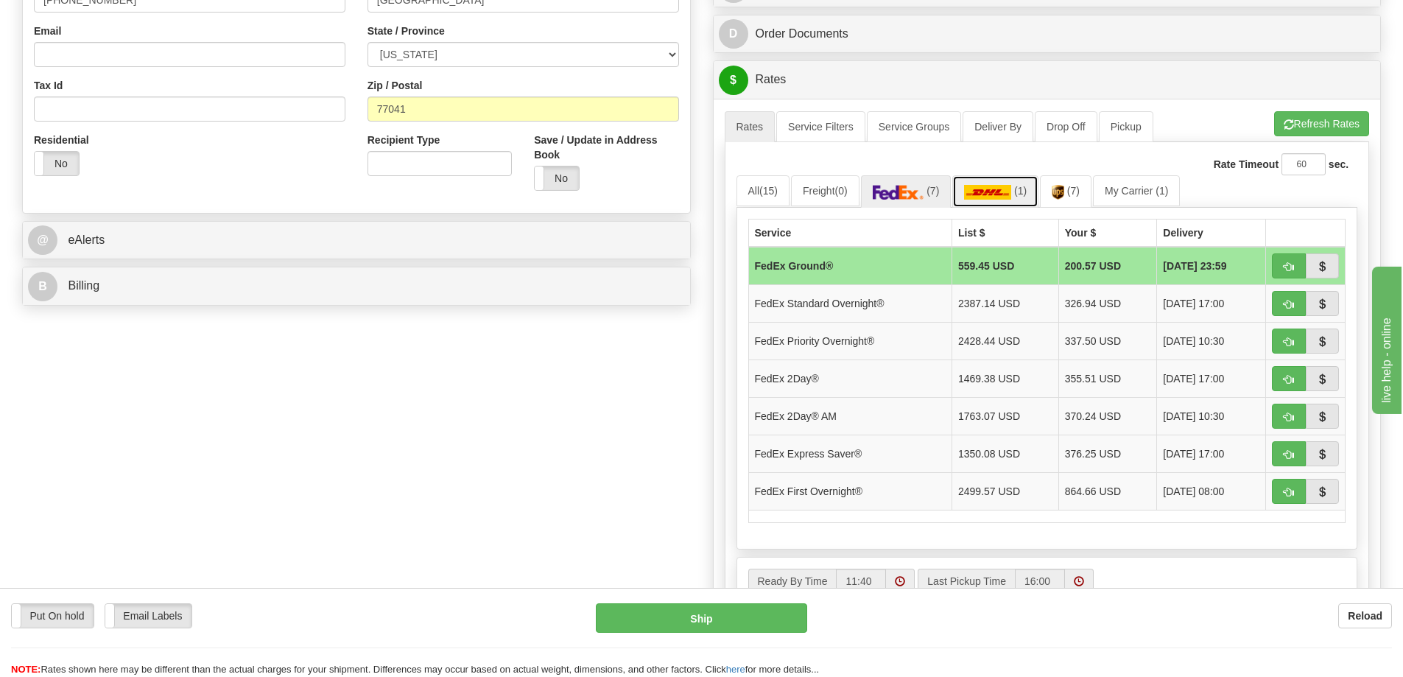
click at [960, 182] on link "(1)" at bounding box center [995, 191] width 86 height 32
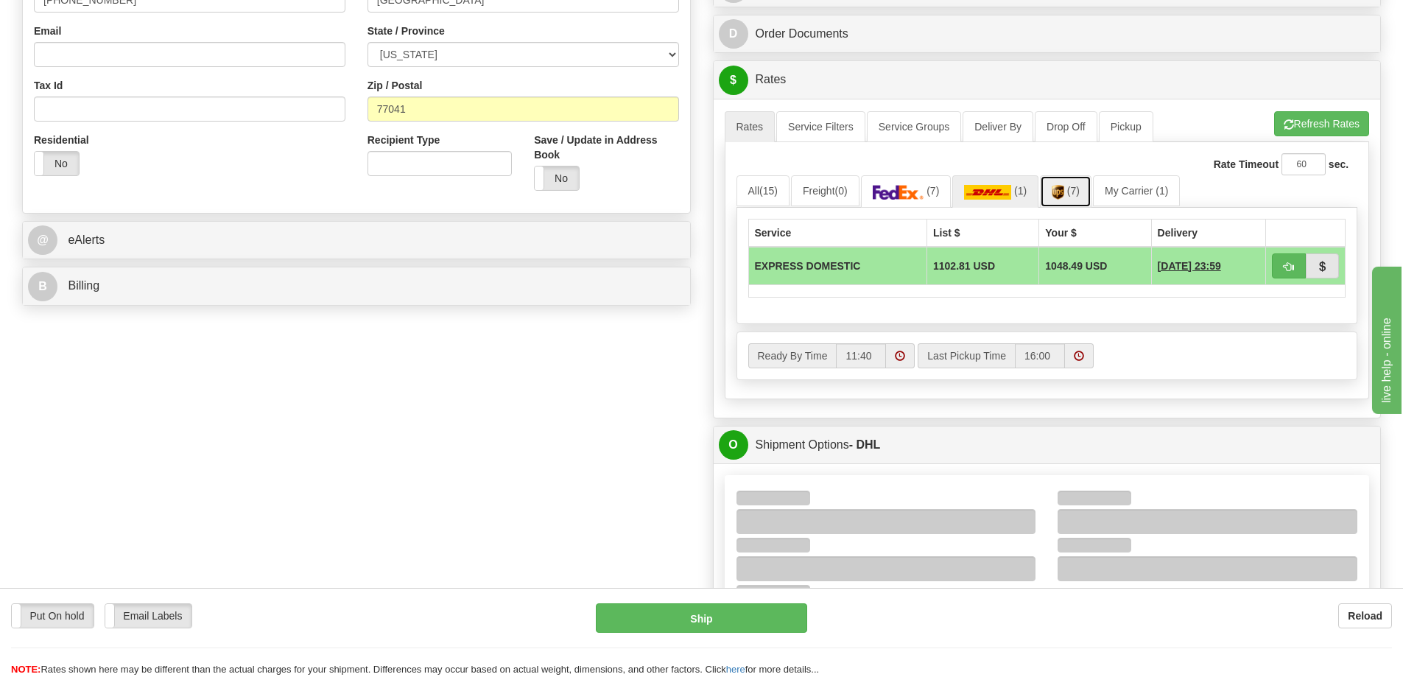
click at [1060, 196] on img at bounding box center [1058, 192] width 13 height 15
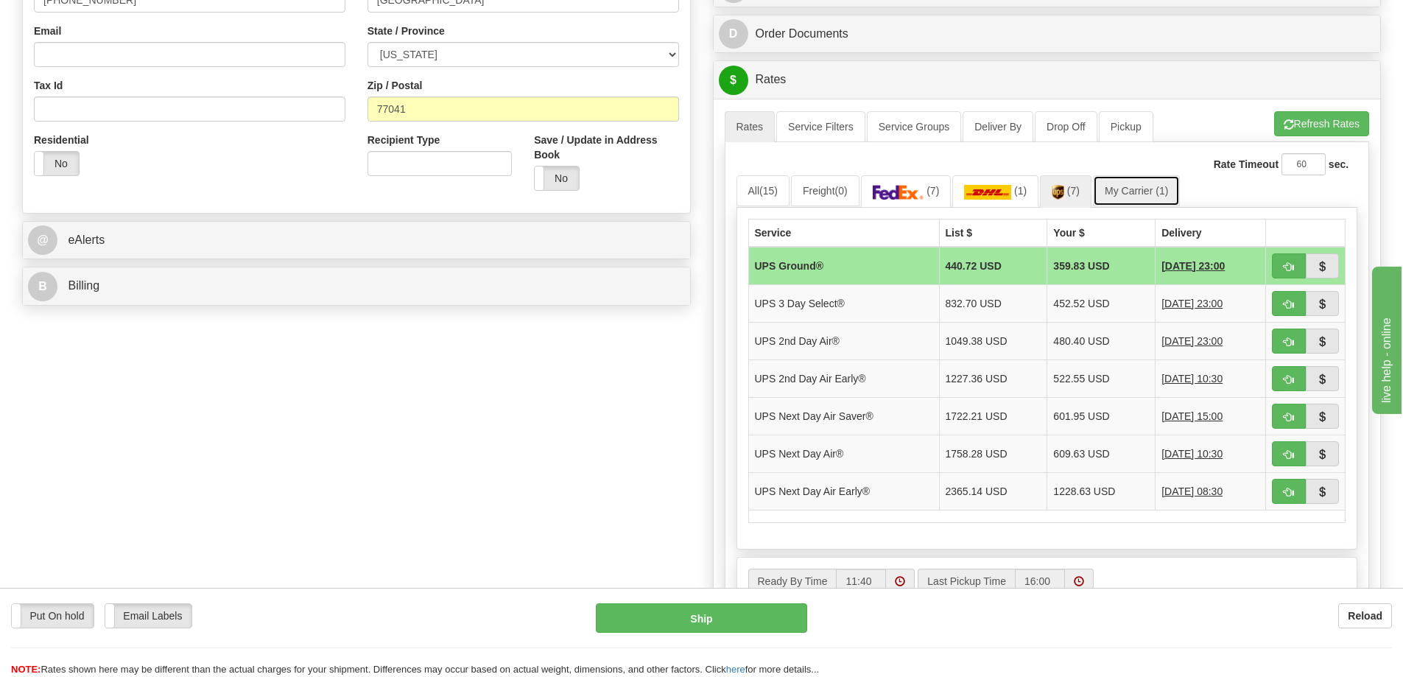
click at [1112, 185] on link "My Carrier (1)" at bounding box center [1136, 190] width 87 height 31
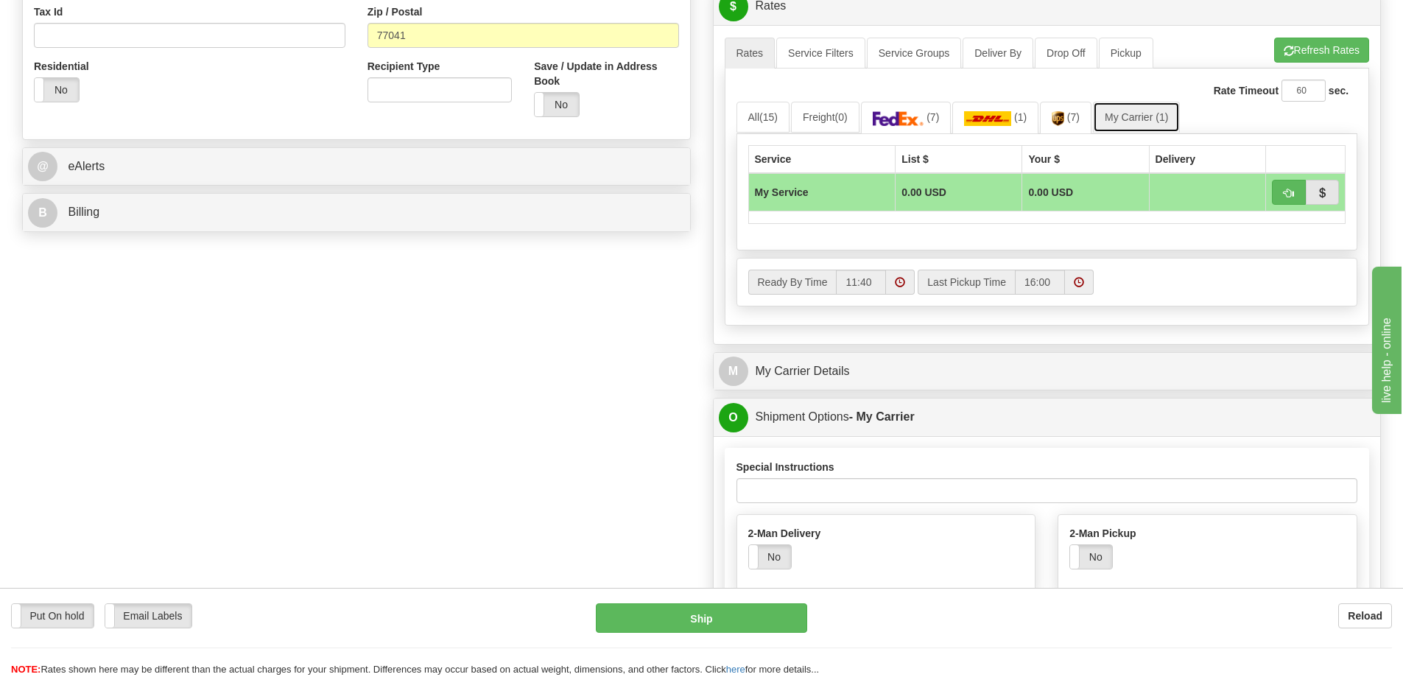
scroll to position [589, 0]
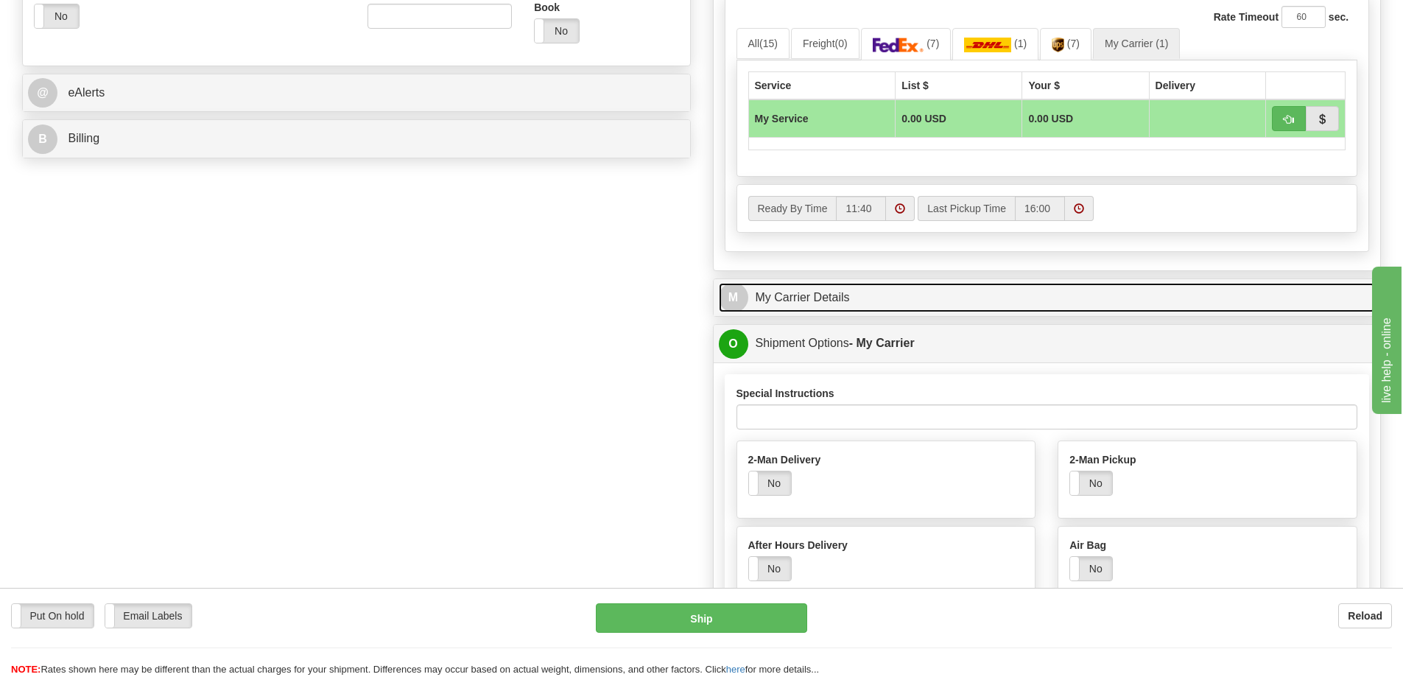
click at [812, 293] on link "M My Carrier Details" at bounding box center [1047, 298] width 657 height 30
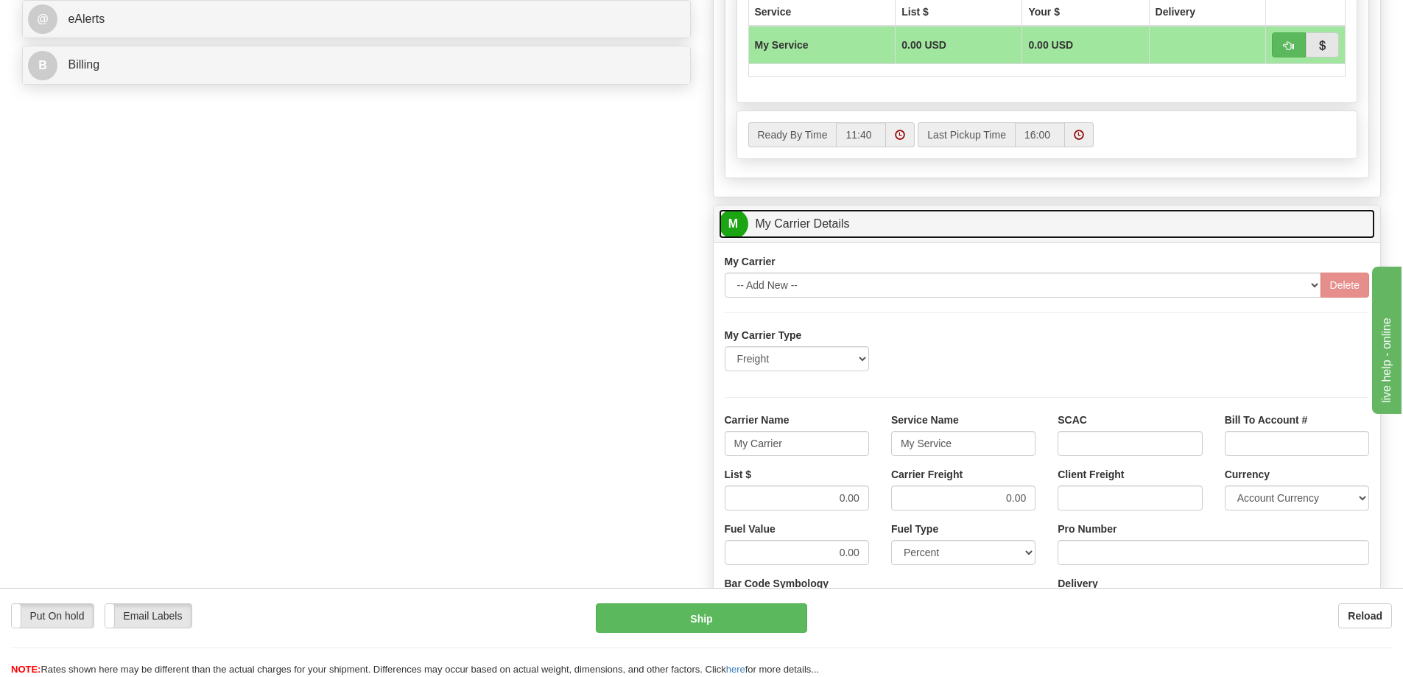
scroll to position [736, 0]
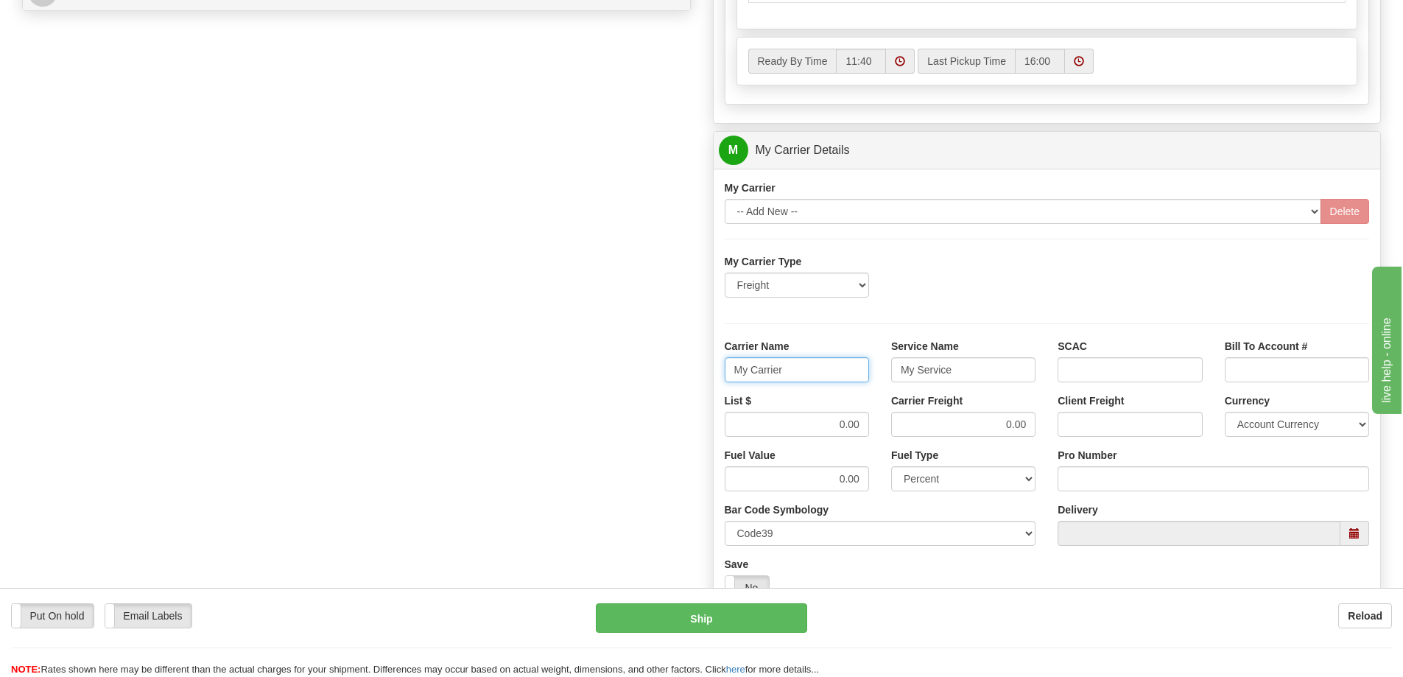
click at [818, 369] on input "My Carrier" at bounding box center [797, 369] width 144 height 25
type input "M"
type input "FEDEX FRT PRIORITY"
click at [971, 372] on input "My Service" at bounding box center [963, 369] width 144 height 25
type input "M"
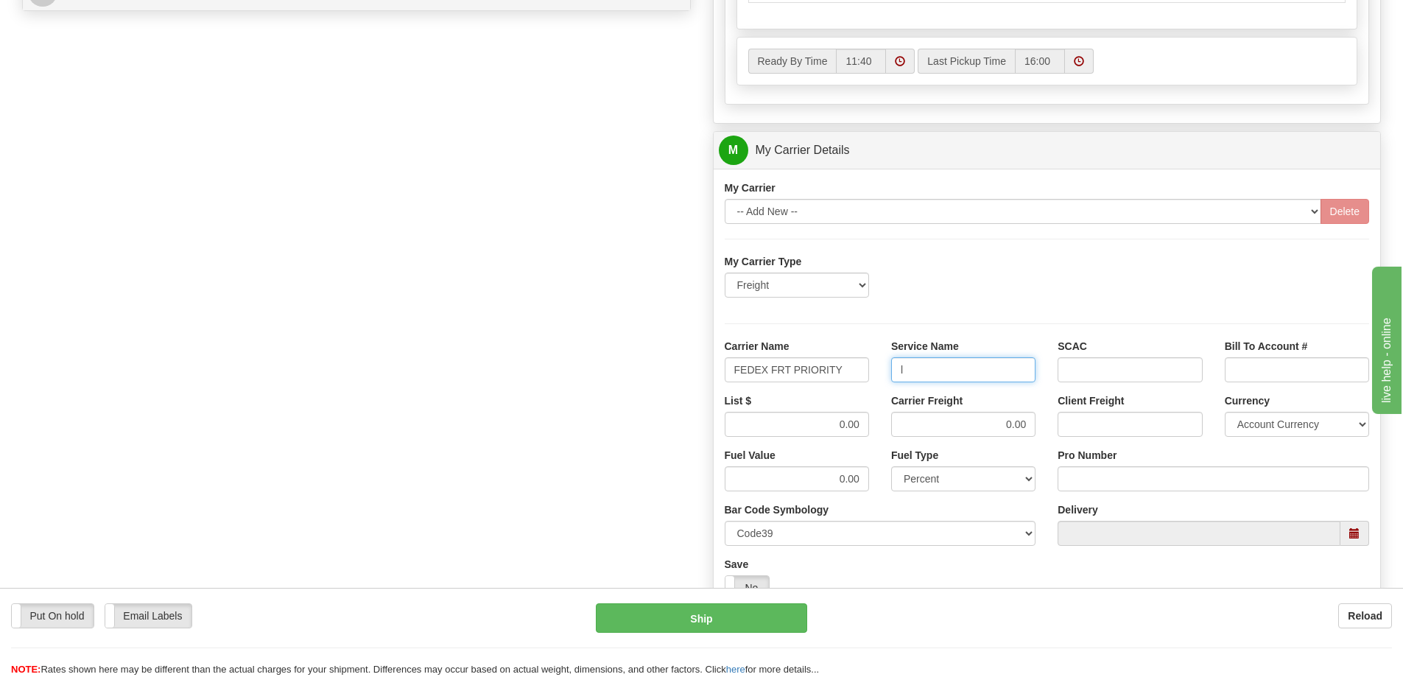
type input "LTL"
click at [801, 424] on input "0.00" at bounding box center [797, 424] width 144 height 25
click at [859, 427] on input "0.00" at bounding box center [797, 424] width 144 height 25
type input "0"
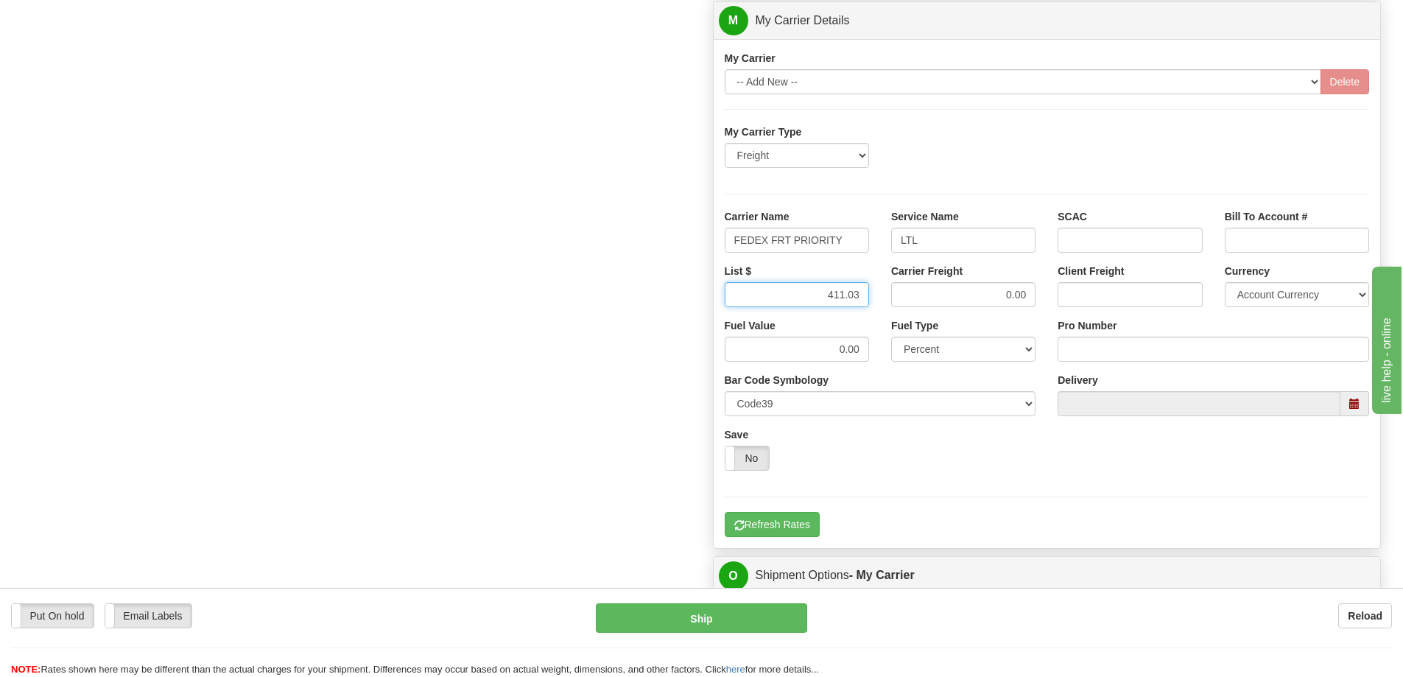
scroll to position [884, 0]
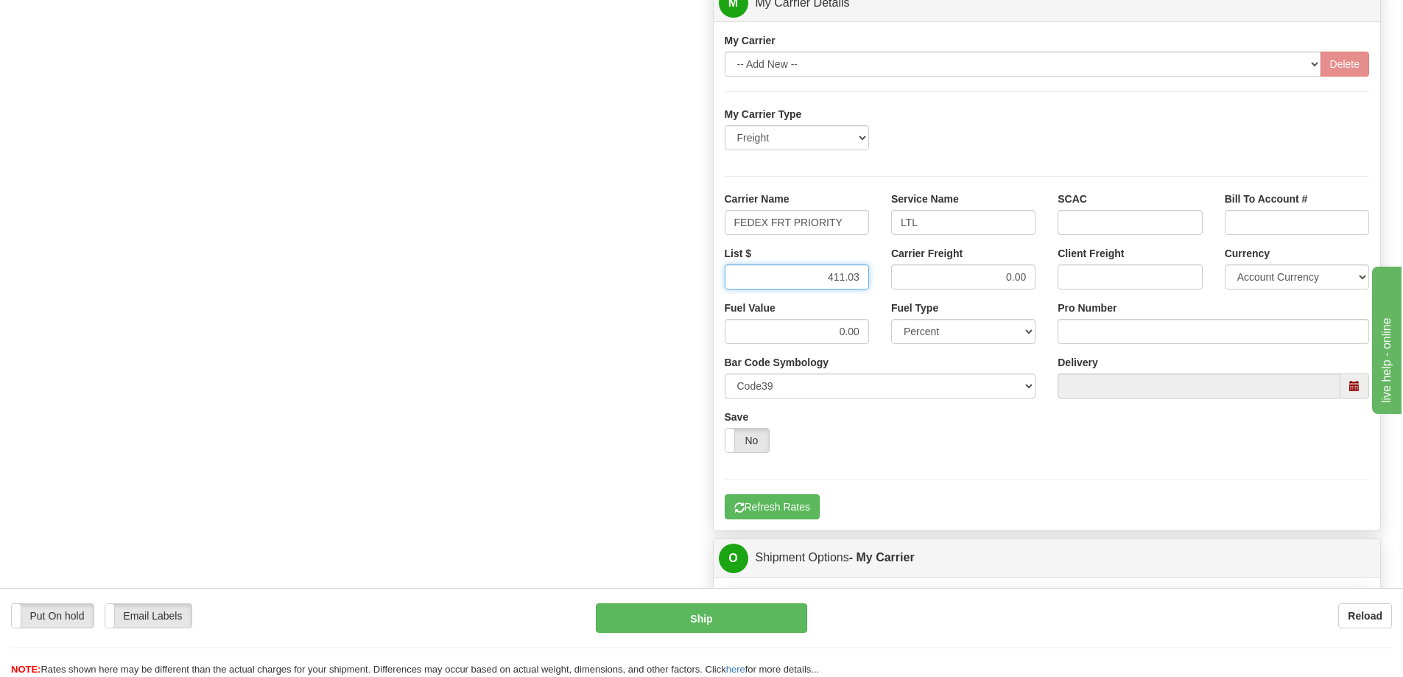
type input "411.03"
click at [946, 279] on input "0.00" at bounding box center [963, 276] width 144 height 25
click at [1025, 278] on input "0.00" at bounding box center [963, 276] width 144 height 25
type input "0"
type input "411.03"
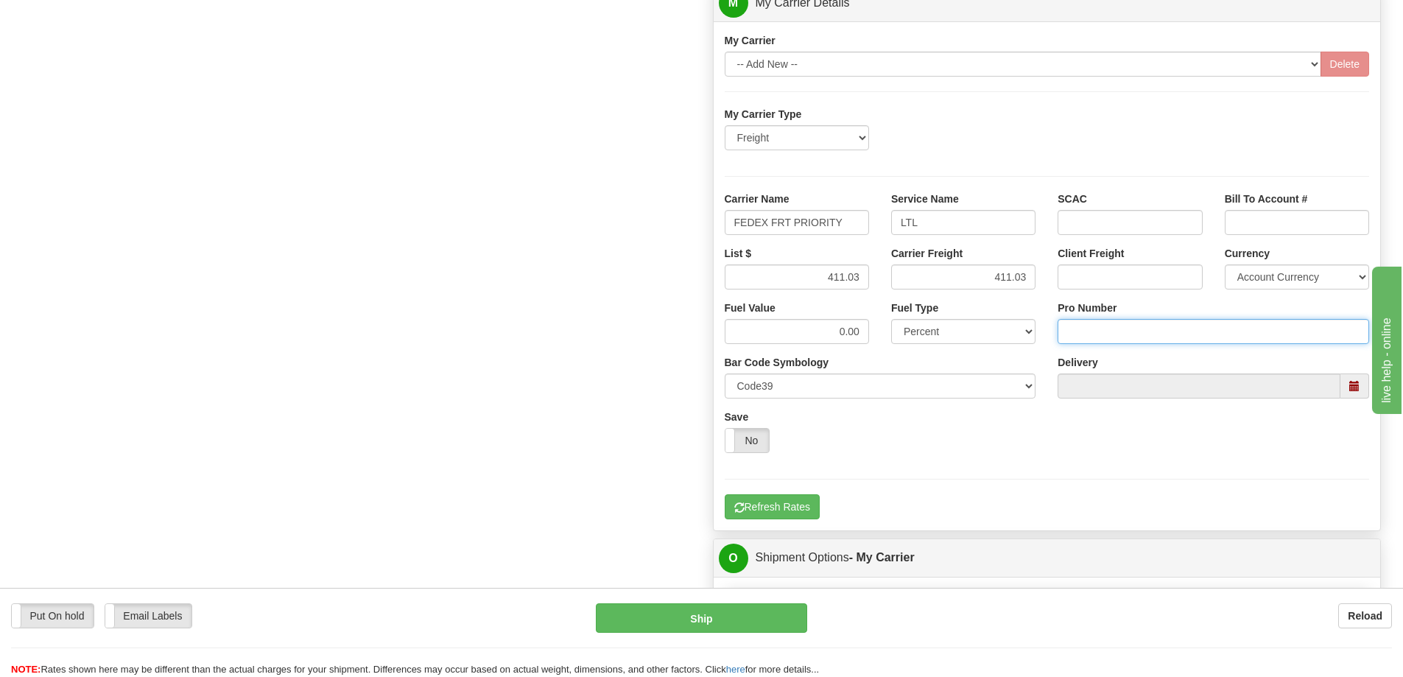
click at [1074, 334] on input "Pro Number" at bounding box center [1214, 331] width 312 height 25
type input "9258264256"
click at [814, 507] on button "Refresh Rates" at bounding box center [772, 506] width 95 height 25
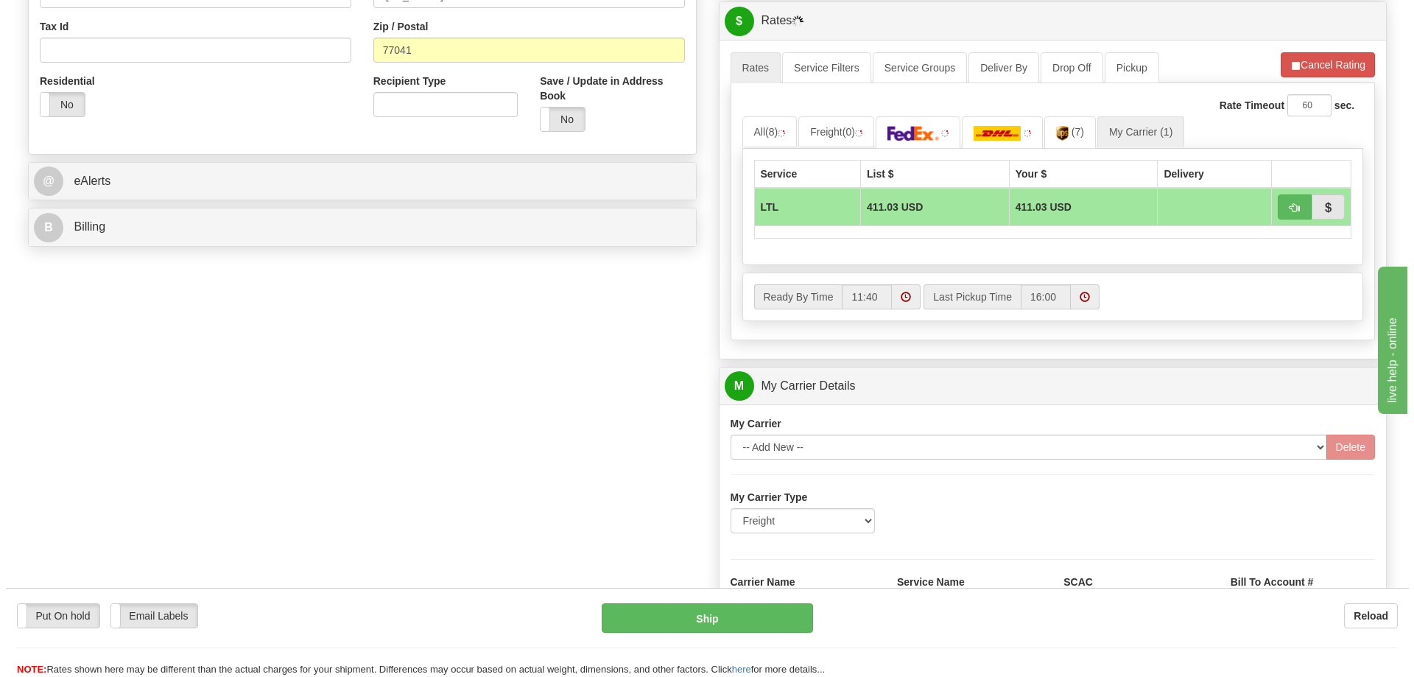
scroll to position [442, 0]
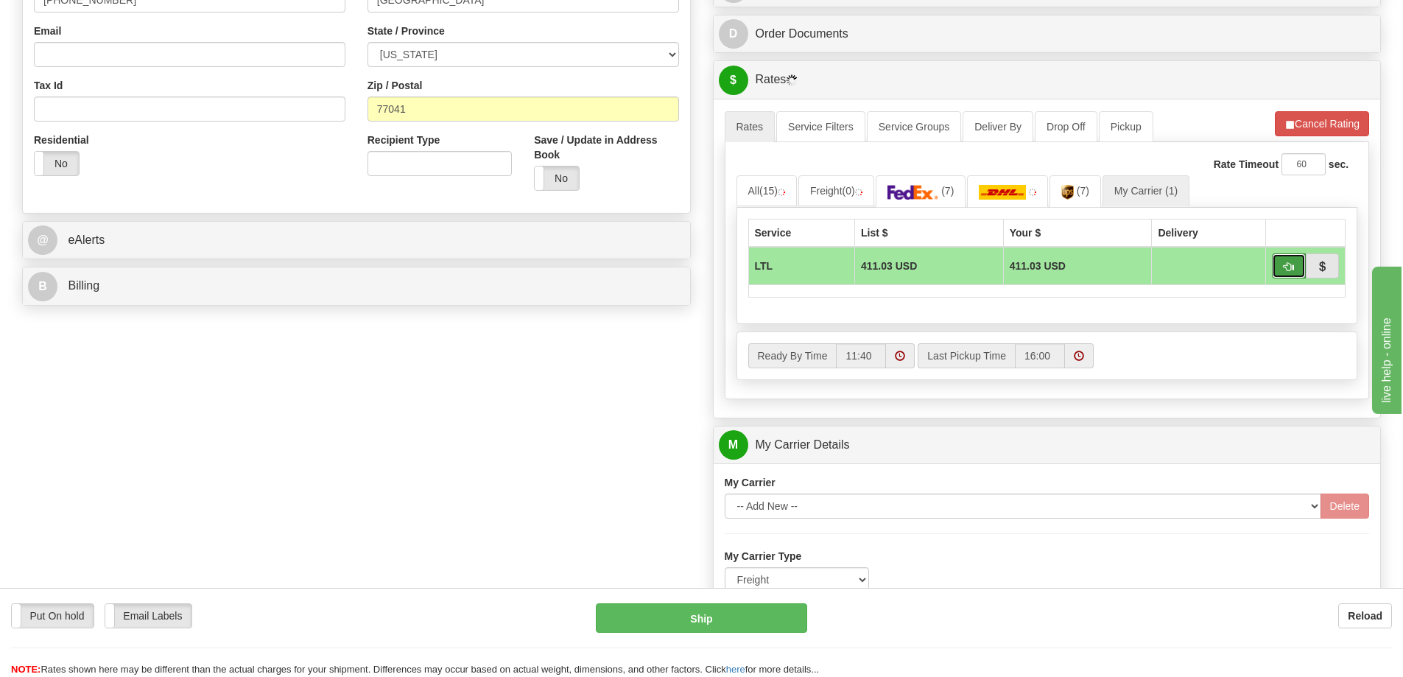
click at [1296, 271] on button "button" at bounding box center [1289, 265] width 34 height 25
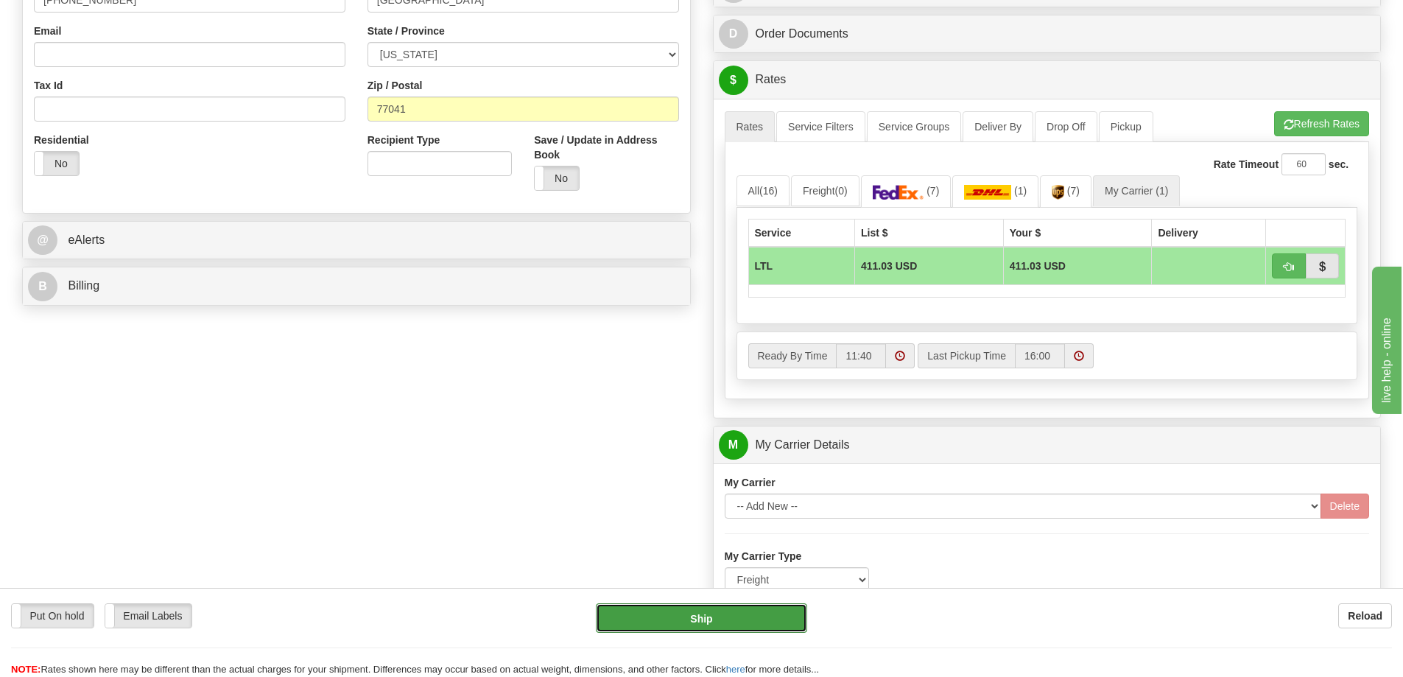
click at [740, 609] on button "Ship" at bounding box center [701, 617] width 211 height 29
type input "00"
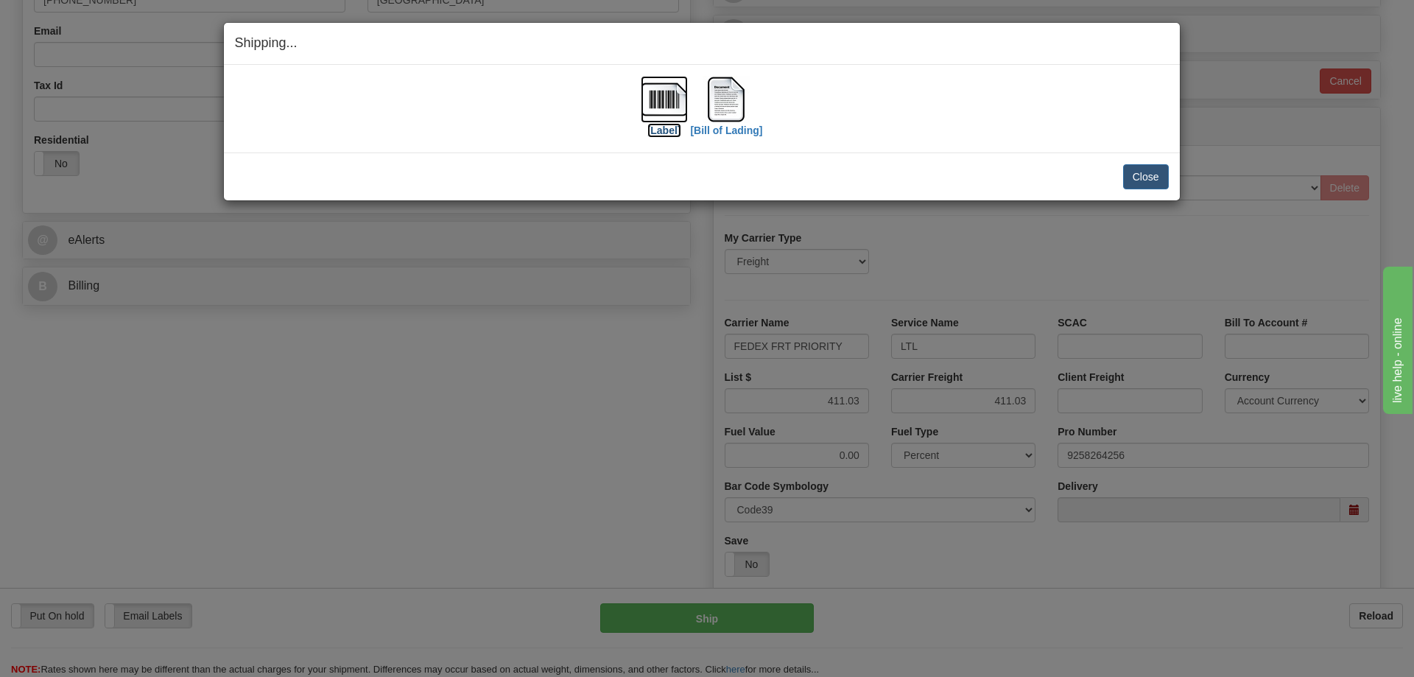
click at [658, 99] on img at bounding box center [664, 99] width 47 height 47
click at [732, 108] on img at bounding box center [726, 99] width 47 height 47
click at [1143, 176] on button "Close" at bounding box center [1146, 176] width 46 height 25
